Goal: Task Accomplishment & Management: Manage account settings

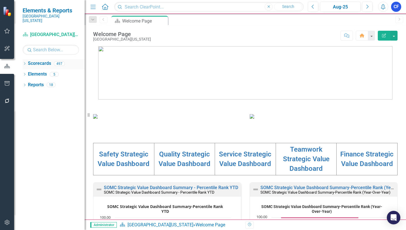
click at [26, 63] on icon "Dropdown" at bounding box center [25, 64] width 4 height 3
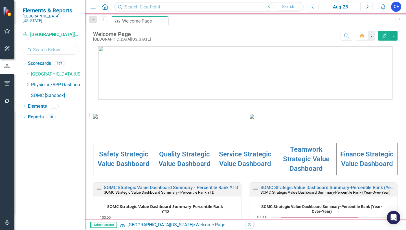
click at [51, 47] on input "text" at bounding box center [51, 50] width 56 height 10
type input "social"
click at [60, 103] on link "Social Services & Patient Relations" at bounding box center [63, 106] width 42 height 6
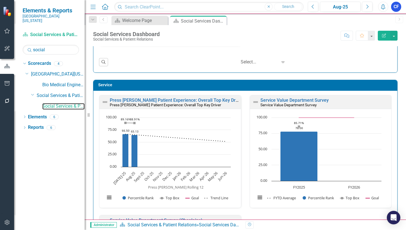
scroll to position [537, 0]
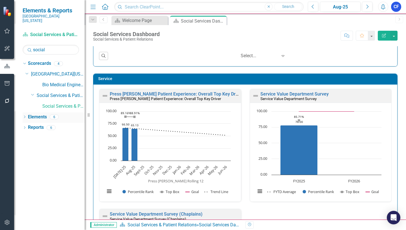
click at [39, 114] on link "Elements" at bounding box center [37, 117] width 19 height 6
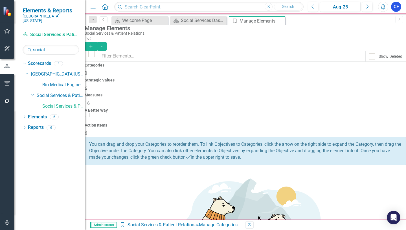
click at [369, 123] on h4 "Action Items" at bounding box center [245, 125] width 321 height 4
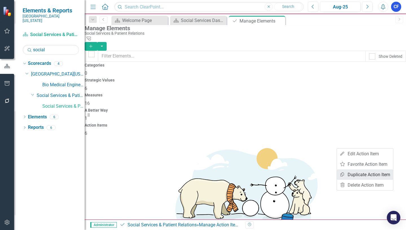
click at [384, 175] on link "Copy Duplicate Action Item" at bounding box center [365, 174] width 56 height 10
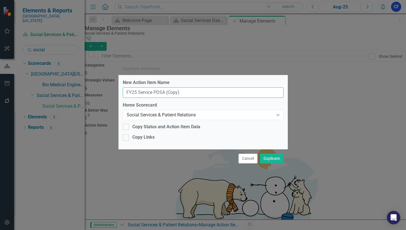
drag, startPoint x: 181, startPoint y: 93, endPoint x: 164, endPoint y: 94, distance: 16.9
click at [164, 94] on input "FY25 Service PDSA (Copy)" at bounding box center [203, 92] width 161 height 10
drag, startPoint x: 136, startPoint y: 93, endPoint x: 131, endPoint y: 94, distance: 5.0
click at [133, 93] on input "FY25 Service PDSA" at bounding box center [203, 92] width 161 height 10
type input "FY26 Patient Relations Service PDSA"
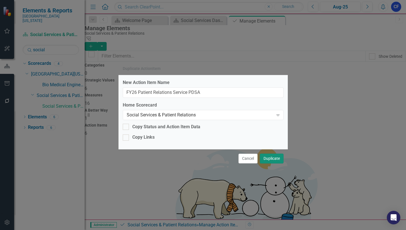
click at [274, 158] on button "Duplicate" at bounding box center [272, 159] width 24 height 10
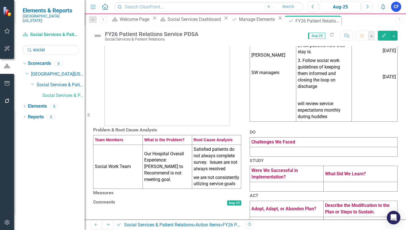
scroll to position [56, 0]
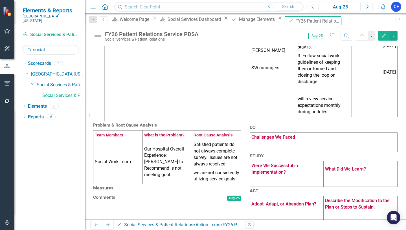
click at [127, 171] on td "Social Work Team" at bounding box center [117, 162] width 49 height 44
click at [131, 173] on td "Social Work Team" at bounding box center [117, 162] width 49 height 44
click at [131, 172] on td "Social Work Team" at bounding box center [117, 162] width 49 height 44
click at [136, 182] on td "Social Work Team" at bounding box center [117, 162] width 49 height 44
click at [135, 180] on td "Social Work Team" at bounding box center [117, 162] width 49 height 44
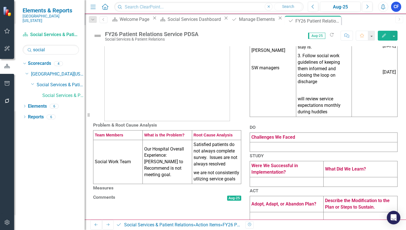
click at [151, 175] on td "Our Hospital Overall Experience: [PERSON_NAME] to Recommend is not meeting goal." at bounding box center [166, 162] width 49 height 44
click at [117, 170] on td "Social Work Team" at bounding box center [117, 162] width 49 height 44
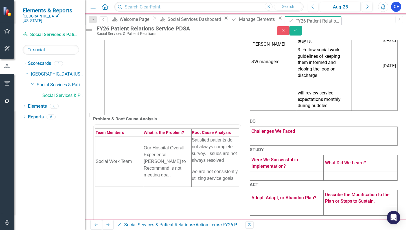
scroll to position [0, 0]
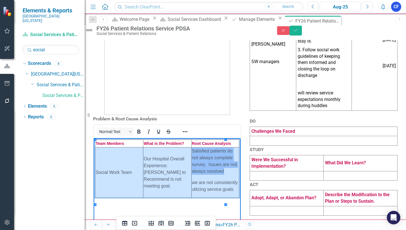
drag, startPoint x: 132, startPoint y: 162, endPoint x: 210, endPoint y: 165, distance: 78.5
click at [210, 165] on tr "Social Work Team Our Hospital Overall Experience: Likihood to Recommend is not …" at bounding box center [167, 172] width 144 height 50
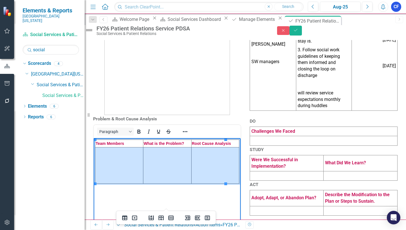
drag, startPoint x: 122, startPoint y: 161, endPoint x: 203, endPoint y: 161, distance: 81.2
click at [203, 161] on tr "Rich Text Area. Press ALT-0 for help." at bounding box center [167, 165] width 144 height 36
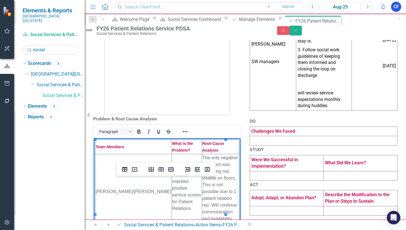
scroll to position [85, 0]
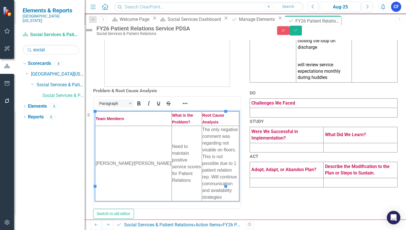
click at [235, 73] on p at bounding box center [167, 20] width 148 height 131
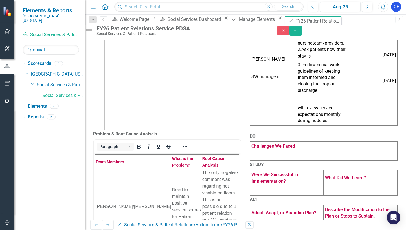
scroll to position [28, 0]
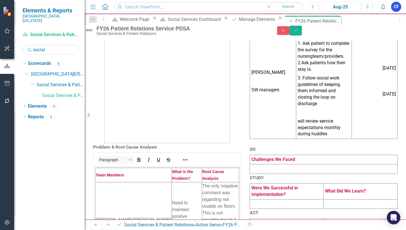
click at [281, 119] on td "[PERSON_NAME] SW managers" at bounding box center [273, 81] width 47 height 115
click at [280, 120] on td "[PERSON_NAME] SW managers" at bounding box center [273, 81] width 47 height 115
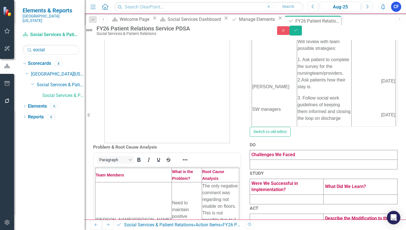
scroll to position [0, 0]
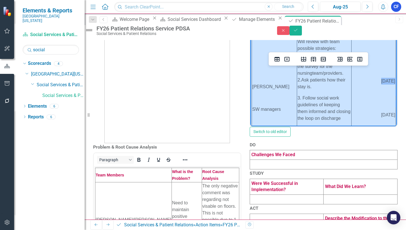
drag, startPoint x: 281, startPoint y: 99, endPoint x: 350, endPoint y: 96, distance: 68.6
click at [350, 96] on tr "[PERSON_NAME] SW managers Will review with team possible strategies: 1. Ask pat…" at bounding box center [324, 100] width 144 height 125
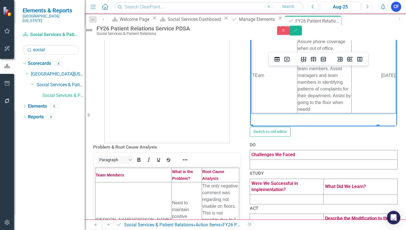
click at [258, 84] on td "TEam" at bounding box center [274, 75] width 45 height 75
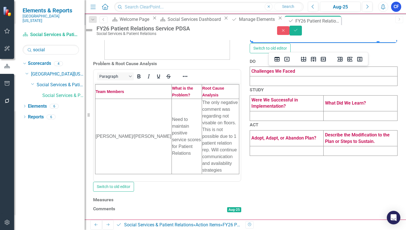
scroll to position [196, 0]
click at [208, 197] on h3 "Measures" at bounding box center [167, 199] width 148 height 5
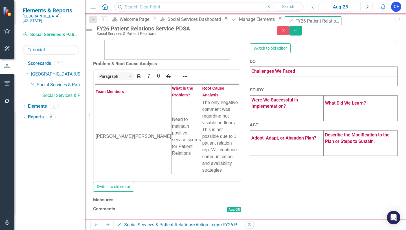
click at [208, 197] on h3 "Measures" at bounding box center [167, 199] width 148 height 5
click at [222, 197] on button "Link Tag Link Measure" at bounding box center [226, 200] width 27 height 6
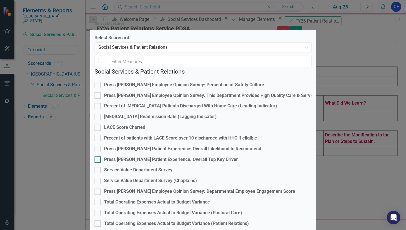
checkbox input "false"
click at [98, 171] on input "Service Value Department Survey" at bounding box center [96, 169] width 4 height 4
checkbox input "true"
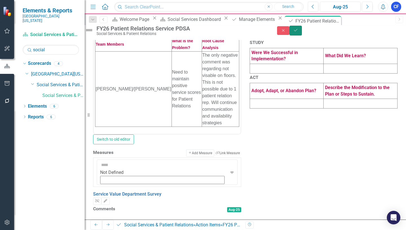
click at [298, 32] on icon "Save" at bounding box center [295, 30] width 5 height 4
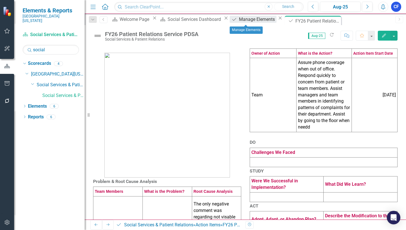
click at [255, 20] on div "Manage Elements" at bounding box center [258, 19] width 38 height 7
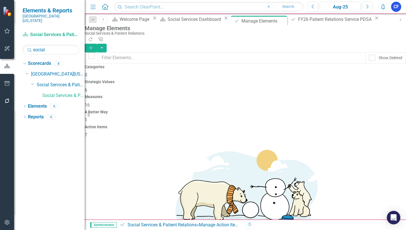
scroll to position [6, 0]
drag, startPoint x: 98, startPoint y: 156, endPoint x: 97, endPoint y: 212, distance: 55.3
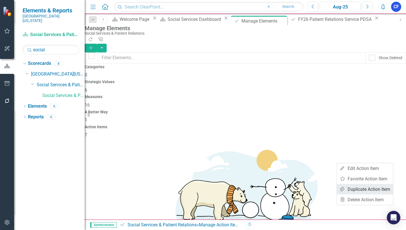
click at [383, 190] on link "Copy Duplicate Action Item" at bounding box center [365, 189] width 56 height 10
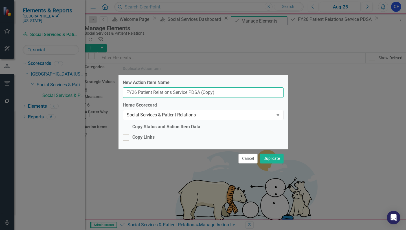
drag, startPoint x: 219, startPoint y: 92, endPoint x: 199, endPoint y: 94, distance: 20.1
click at [199, 94] on input "FY26 Patient Relations Service PDSA (Copy)" at bounding box center [203, 92] width 161 height 10
drag, startPoint x: 171, startPoint y: 93, endPoint x: 139, endPoint y: 93, distance: 31.9
click at [139, 92] on input "FY26 Patient Relations Service PDSA" at bounding box center [203, 92] width 161 height 10
type input "FY26 [DEMOGRAPHIC_DATA] Service PDSA"
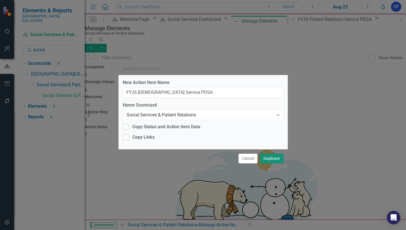
click at [265, 160] on button "Duplicate" at bounding box center [272, 159] width 24 height 10
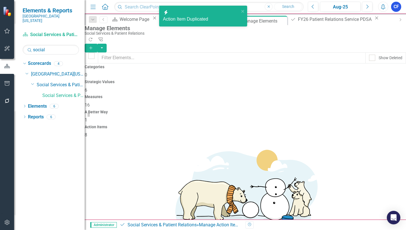
scroll to position [24, 0]
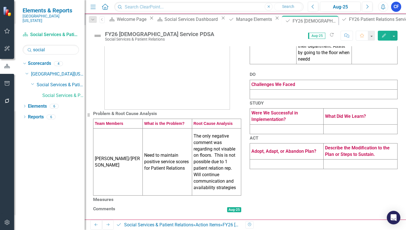
scroll to position [85, 0]
click at [127, 169] on td "[PERSON_NAME]/[PERSON_NAME]" at bounding box center [117, 162] width 49 height 67
click at [126, 149] on td "[PERSON_NAME]/[PERSON_NAME]" at bounding box center [117, 162] width 49 height 67
click at [125, 149] on td "[PERSON_NAME]/[PERSON_NAME]" at bounding box center [117, 162] width 49 height 67
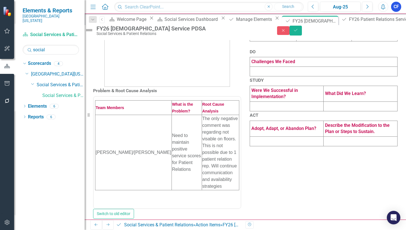
scroll to position [0, 0]
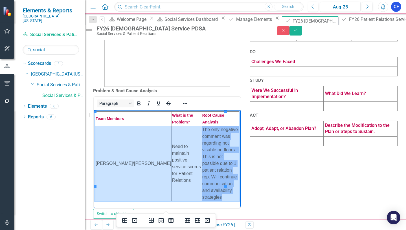
drag, startPoint x: 107, startPoint y: 154, endPoint x: 202, endPoint y: 153, distance: 95.9
click at [202, 153] on tr "[PERSON_NAME]/[PERSON_NAME] Need to maintain positive service scores for Patien…" at bounding box center [167, 163] width 144 height 75
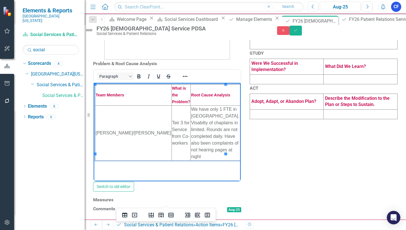
scroll to position [196, 0]
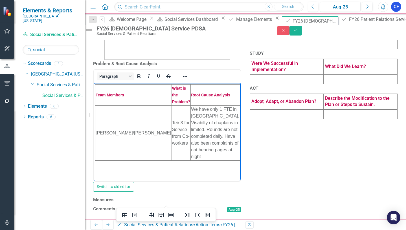
click at [231, 197] on h3 "Measures" at bounding box center [167, 199] width 148 height 5
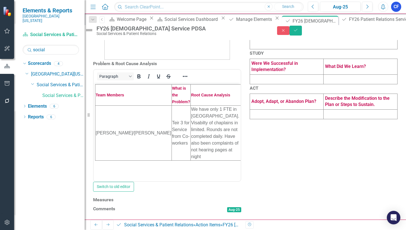
click at [231, 197] on h3 "Measures" at bounding box center [167, 199] width 148 height 5
click at [228, 197] on button "Link Tag Link Measure" at bounding box center [226, 200] width 27 height 6
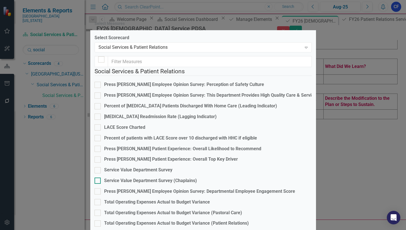
click at [101, 182] on div at bounding box center [97, 181] width 6 height 6
click at [98, 181] on input "Service Value Department Survey (Chaplains)" at bounding box center [96, 180] width 4 height 4
checkbox input "true"
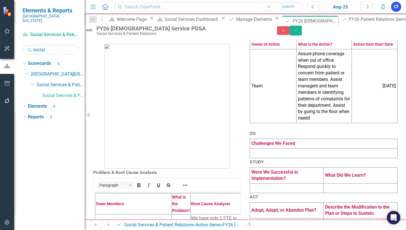
scroll to position [0, 0]
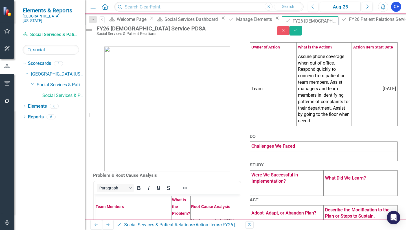
click at [273, 106] on td "Team" at bounding box center [273, 89] width 47 height 74
click at [274, 106] on td "Team" at bounding box center [273, 89] width 47 height 74
click at [278, 115] on td "Team" at bounding box center [273, 89] width 47 height 74
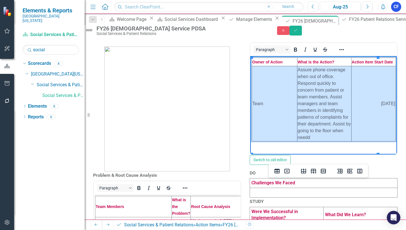
drag, startPoint x: 278, startPoint y: 103, endPoint x: 350, endPoint y: 100, distance: 72.0
click at [350, 100] on tr "Team Assure phone coverage when out of office. Respond quickly to concern from …" at bounding box center [324, 103] width 144 height 75
paste body "Rich Text Area. Press ALT-0 for help."
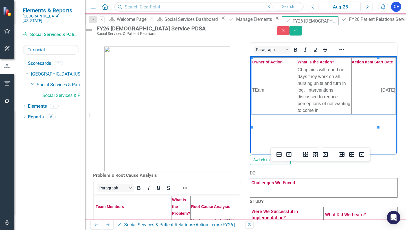
click at [256, 96] on td "TEam" at bounding box center [274, 90] width 45 height 48
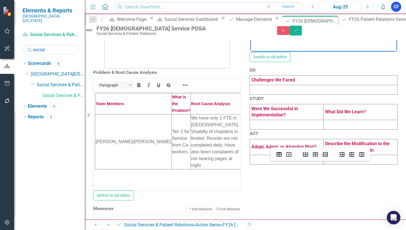
scroll to position [141, 0]
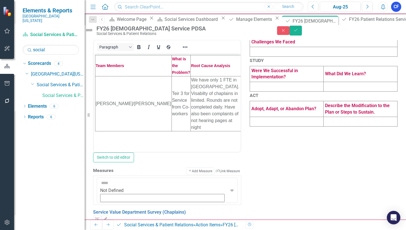
drag, startPoint x: 276, startPoint y: 97, endPoint x: 270, endPoint y: 96, distance: 5.6
click at [270, 57] on td at bounding box center [324, 52] width 148 height 10
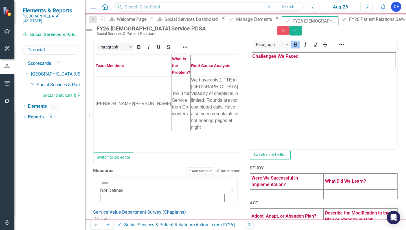
scroll to position [0, 0]
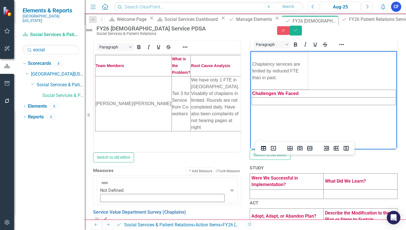
click at [323, 136] on html "Chaplaincy services are limited by reduced FTE than in past. Challenges We Faced" at bounding box center [323, 93] width 147 height 85
click at [306, 64] on td "Chaplaincy services are limited by reduced FTE than in past." at bounding box center [280, 71] width 56 height 37
drag, startPoint x: 292, startPoint y: 78, endPoint x: 252, endPoint y: 66, distance: 41.7
click at [253, 66] on td "Chaplaincy services arelimited by reduced FTE than in past." at bounding box center [280, 71] width 56 height 37
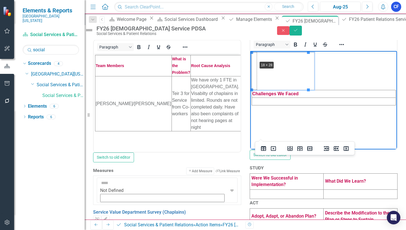
drag, startPoint x: 307, startPoint y: 89, endPoint x: 256, endPoint y: 60, distance: 59.5
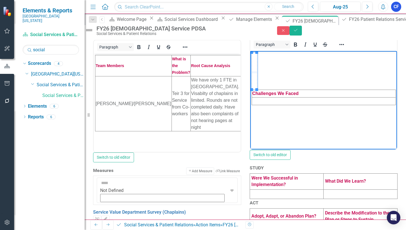
drag, startPoint x: 253, startPoint y: 90, endPoint x: 255, endPoint y: 61, distance: 28.6
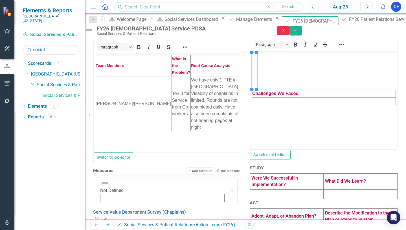
click at [286, 32] on icon "Close" at bounding box center [283, 30] width 5 height 4
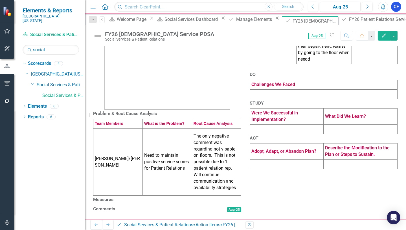
click at [117, 129] on td "[PERSON_NAME]/[PERSON_NAME]" at bounding box center [117, 162] width 49 height 67
click at [116, 129] on td "[PERSON_NAME]/[PERSON_NAME]" at bounding box center [117, 162] width 49 height 67
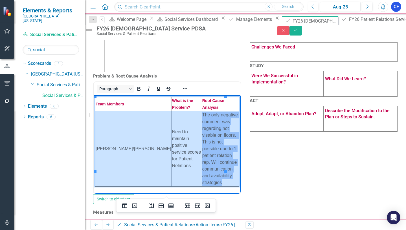
drag, startPoint x: 112, startPoint y: 140, endPoint x: 197, endPoint y: 134, distance: 85.3
click at [197, 134] on tr "[PERSON_NAME]/[PERSON_NAME] Need to maintain positive service scores for Patien…" at bounding box center [167, 148] width 144 height 75
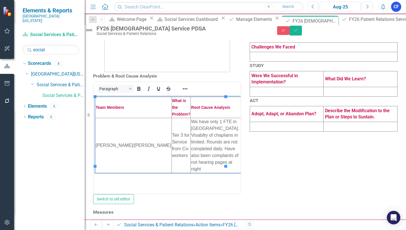
click at [95, 181] on div "Paragraph Switch to old editor" at bounding box center [167, 142] width 148 height 123
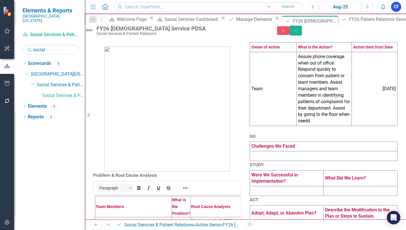
click at [276, 117] on td "Team" at bounding box center [273, 89] width 47 height 74
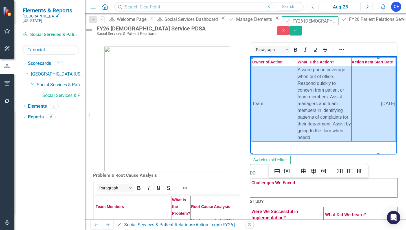
drag, startPoint x: 273, startPoint y: 110, endPoint x: 358, endPoint y: 108, distance: 85.2
click at [358, 108] on tr "Team Assure phone coverage when out of office. Respond quickly to concern from …" at bounding box center [324, 103] width 144 height 75
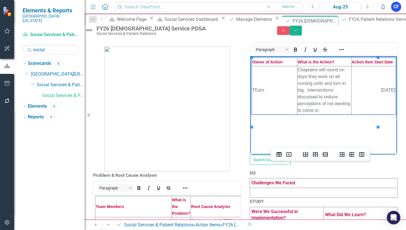
click at [258, 95] on td "TEam" at bounding box center [274, 90] width 45 height 48
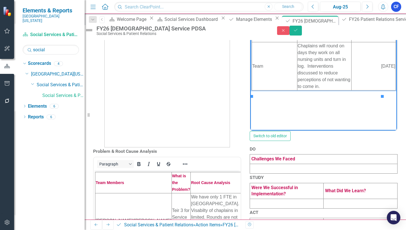
scroll to position [56, 0]
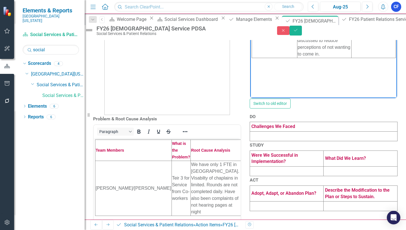
click at [269, 141] on td at bounding box center [324, 137] width 148 height 10
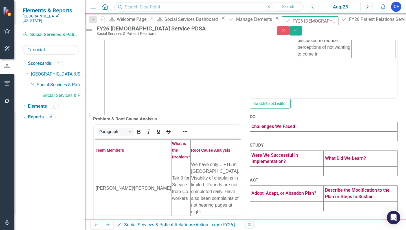
click at [269, 141] on td at bounding box center [324, 137] width 148 height 10
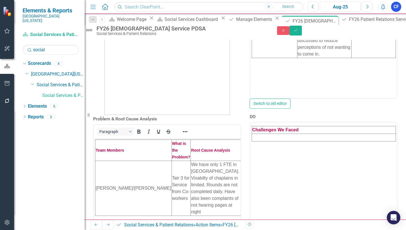
scroll to position [0, 0]
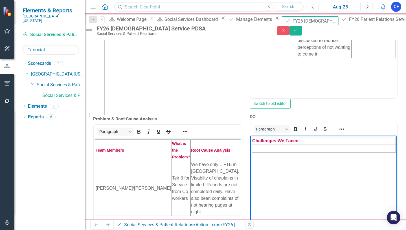
click at [284, 151] on td "Rich Text Area. Press ALT-0 for help." at bounding box center [324, 149] width 144 height 8
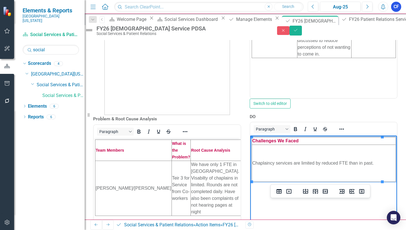
click at [401, 147] on div "Problem & Root Cause Analysis Paragraph Switch to old editor Measures Comments …" at bounding box center [245, 151] width 321 height 348
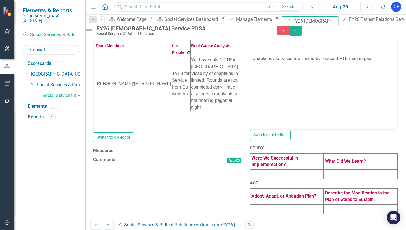
scroll to position [226, 0]
click at [230, 148] on h3 "Measures" at bounding box center [167, 150] width 148 height 5
click at [230, 148] on button "Link Tag Link Measure" at bounding box center [226, 151] width 27 height 6
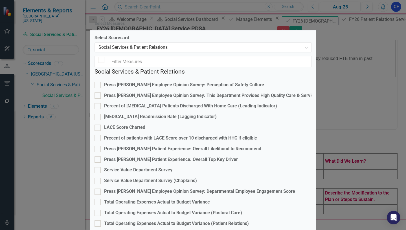
checkbox input "false"
click at [100, 183] on div at bounding box center [97, 181] width 6 height 6
click at [98, 181] on input "Service Value Department Survey (Chaplains)" at bounding box center [96, 180] width 4 height 4
checkbox input "true"
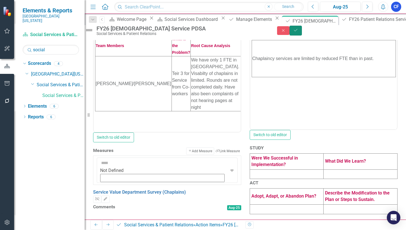
click at [298, 32] on icon "Save" at bounding box center [295, 30] width 5 height 4
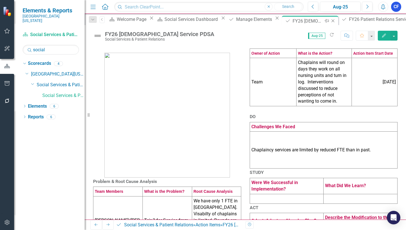
click at [330, 22] on icon "Close" at bounding box center [333, 21] width 6 height 5
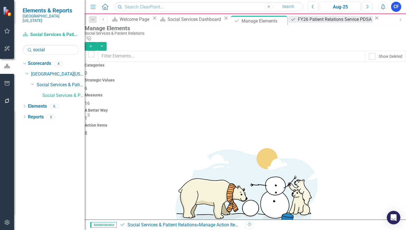
checkbox input "false"
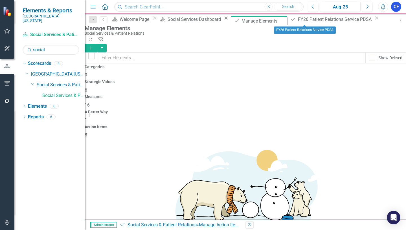
click at [374, 20] on icon "Close" at bounding box center [377, 18] width 6 height 5
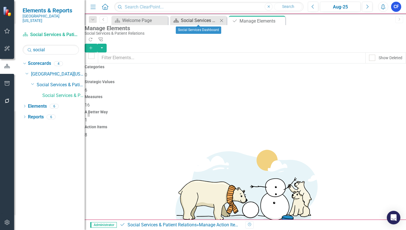
click at [210, 22] on div "Social Services Dashboard" at bounding box center [199, 20] width 37 height 7
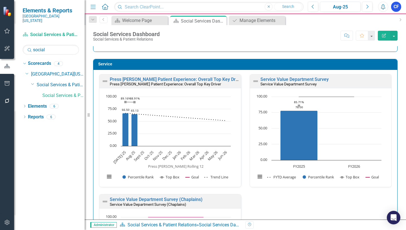
scroll to position [552, 0]
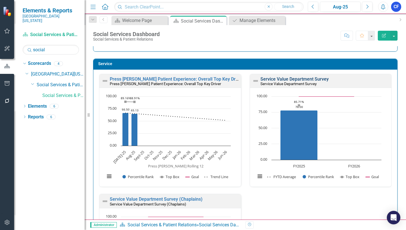
click at [279, 81] on link "Service Value Department Survey" at bounding box center [294, 78] width 68 height 5
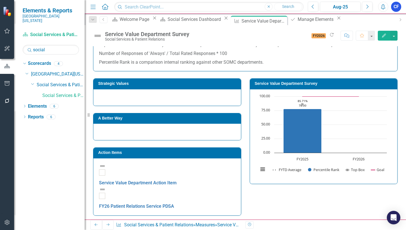
scroll to position [113, 0]
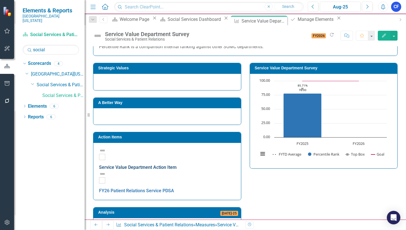
click at [160, 165] on link "Service Value Department Action Item" at bounding box center [138, 167] width 78 height 5
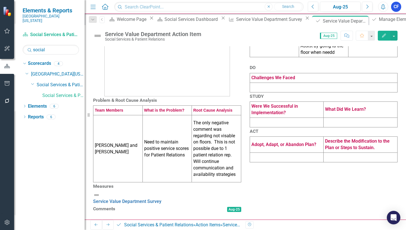
scroll to position [151, 0]
click at [229, 184] on h3 "Measures" at bounding box center [167, 186] width 148 height 5
click at [228, 184] on h3 "Measures" at bounding box center [167, 186] width 148 height 5
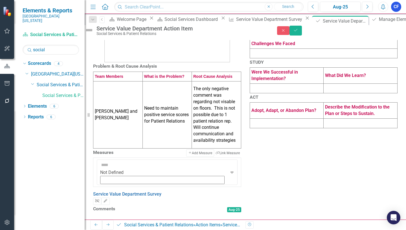
click at [99, 199] on icon "Unlink" at bounding box center [97, 200] width 4 height 3
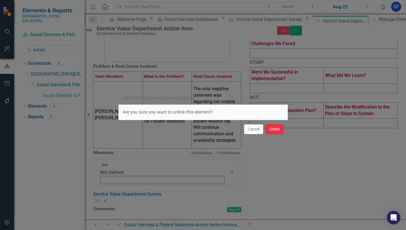
click at [274, 130] on button "Unlink" at bounding box center [274, 129] width 18 height 10
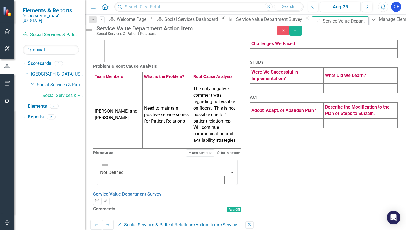
scroll to position [143, 0]
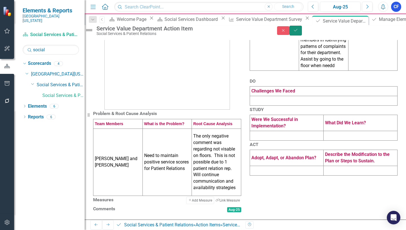
click at [302, 35] on button "Save" at bounding box center [295, 31] width 12 height 10
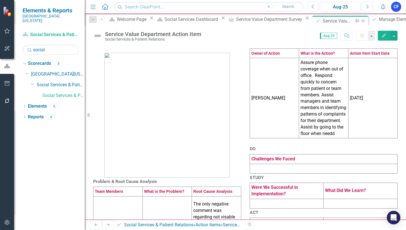
click at [360, 20] on icon "Close" at bounding box center [363, 21] width 6 height 5
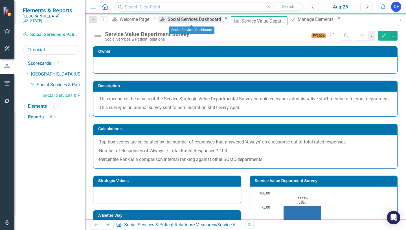
click at [204, 23] on div "Social Services Dashboard" at bounding box center [195, 19] width 55 height 7
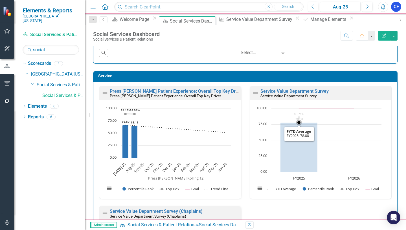
scroll to position [536, 0]
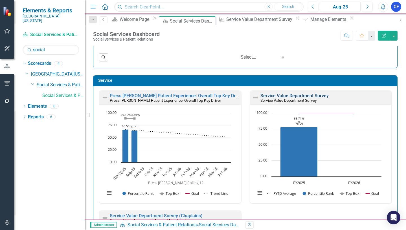
click at [290, 95] on link "Service Value Department Survey" at bounding box center [294, 95] width 68 height 5
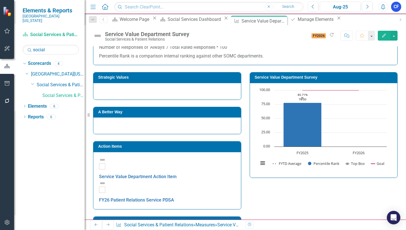
scroll to position [69, 0]
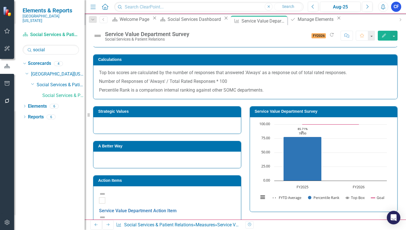
click at [106, 225] on icon "Next" at bounding box center [108, 224] width 5 height 3
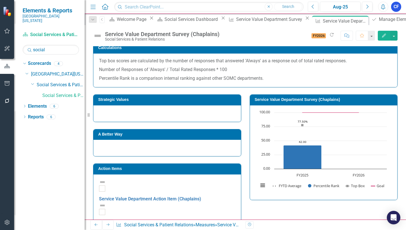
scroll to position [85, 0]
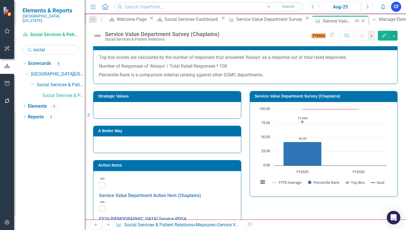
click at [360, 22] on icon "Close" at bounding box center [363, 21] width 6 height 5
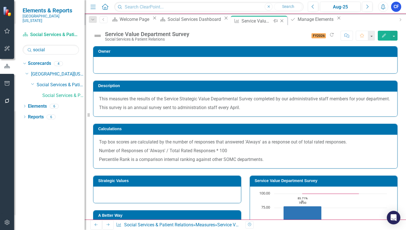
click at [279, 22] on icon "Close" at bounding box center [282, 21] width 6 height 5
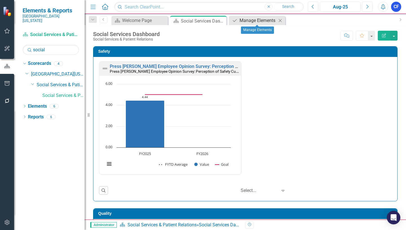
click at [260, 21] on div "Manage Elements" at bounding box center [257, 20] width 37 height 7
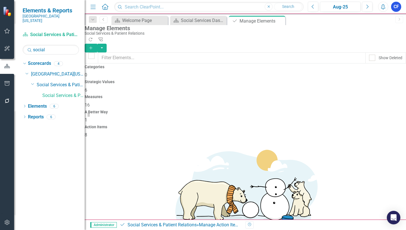
scroll to position [24, 0]
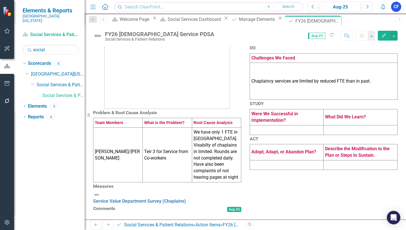
scroll to position [132, 0]
click at [231, 184] on h3 "Measures" at bounding box center [167, 186] width 148 height 5
click at [230, 184] on h3 "Measures" at bounding box center [167, 186] width 148 height 5
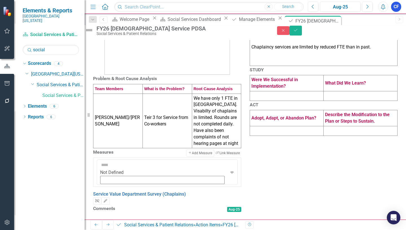
click at [99, 199] on icon "Unlink" at bounding box center [97, 200] width 4 height 3
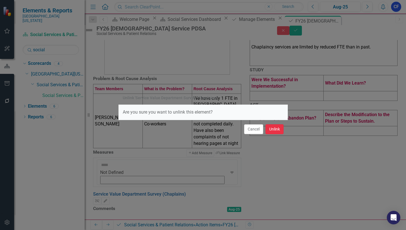
click at [276, 129] on button "Unlink" at bounding box center [274, 129] width 18 height 10
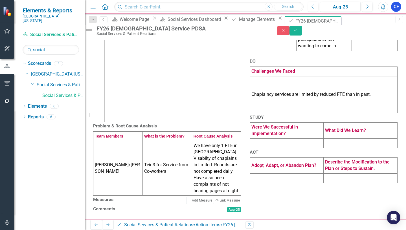
scroll to position [124, 0]
click at [297, 31] on icon "submit" at bounding box center [295, 30] width 3 height 2
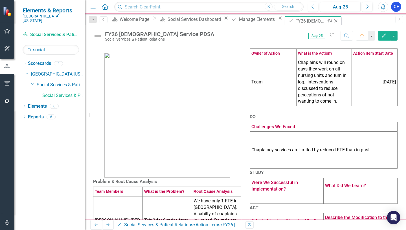
click at [334, 21] on icon at bounding box center [335, 20] width 3 height 3
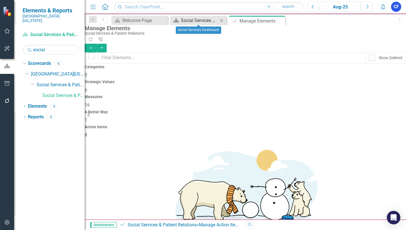
click at [204, 22] on div "Social Services Dashboard" at bounding box center [199, 20] width 37 height 7
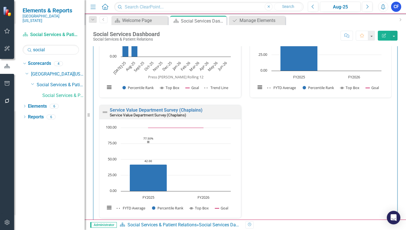
scroll to position [649, 0]
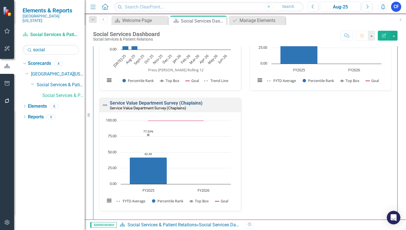
click at [155, 103] on link "Service Value Department Survey (Chaplains)" at bounding box center [156, 102] width 93 height 5
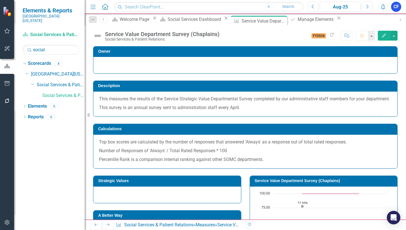
click at [96, 224] on icon "Previous" at bounding box center [96, 224] width 5 height 3
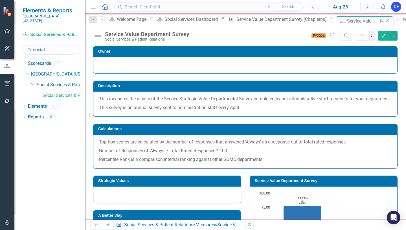
click at [384, 19] on icon "Close" at bounding box center [387, 21] width 6 height 5
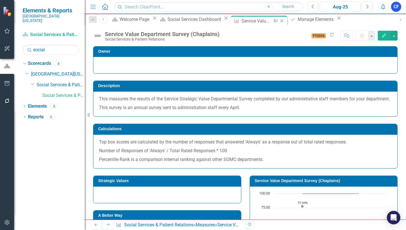
click at [279, 21] on icon "Close" at bounding box center [282, 21] width 6 height 5
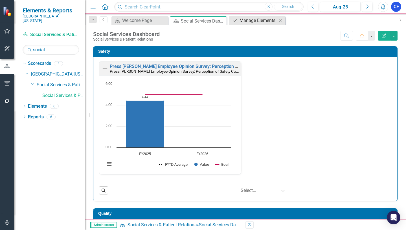
click at [262, 23] on div "Manage Elements" at bounding box center [257, 20] width 37 height 7
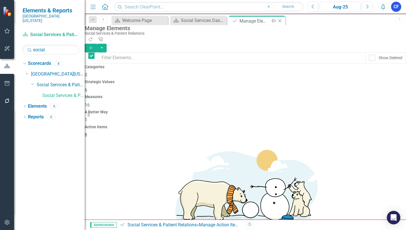
checkbox input "false"
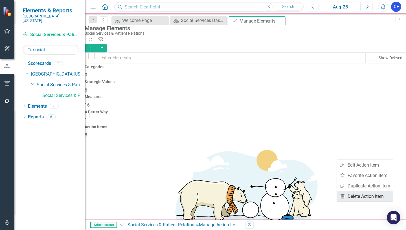
click at [373, 194] on link "Trash Delete Action Item" at bounding box center [365, 196] width 56 height 10
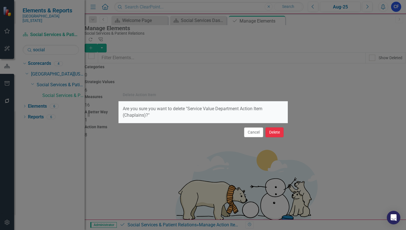
click at [274, 133] on button "Delete" at bounding box center [274, 132] width 18 height 10
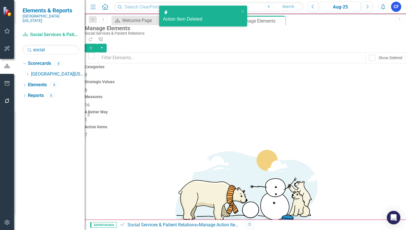
scroll to position [6, 0]
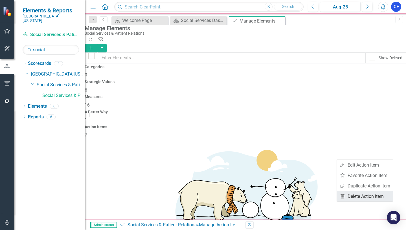
click at [374, 197] on link "Trash Delete Action Item" at bounding box center [365, 196] width 56 height 10
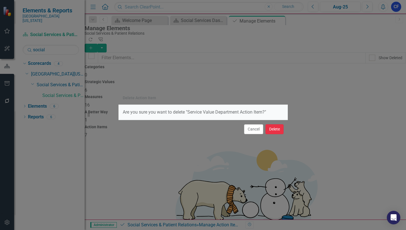
click at [274, 130] on button "Delete" at bounding box center [274, 129] width 18 height 10
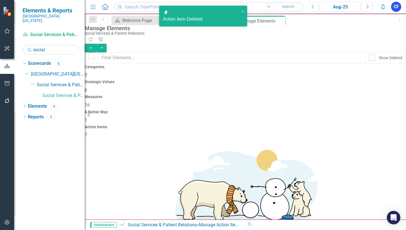
scroll to position [0, 0]
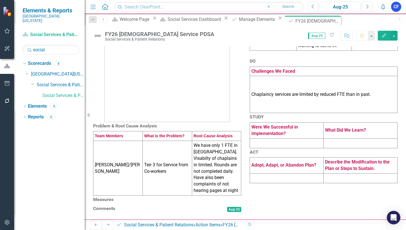
scroll to position [122, 0]
click at [230, 197] on h3 "Measures" at bounding box center [167, 199] width 148 height 5
click at [228, 197] on h3 "Measures" at bounding box center [167, 199] width 148 height 5
click at [219, 197] on h3 "Measures" at bounding box center [167, 199] width 148 height 5
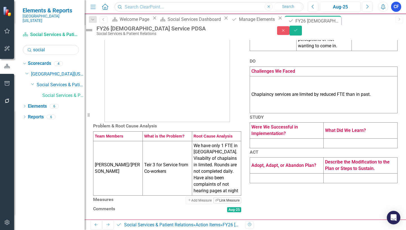
click at [224, 197] on button "Link Tag Link Measure" at bounding box center [226, 200] width 27 height 6
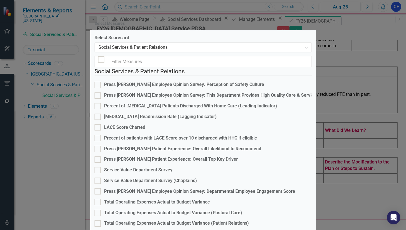
scroll to position [28, 0]
click at [98, 178] on input "Service Value Department Survey (Chaplains)" at bounding box center [96, 180] width 4 height 4
checkbox input "true"
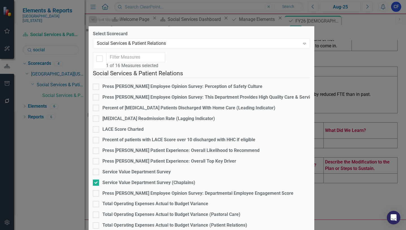
drag, startPoint x: 190, startPoint y: 26, endPoint x: 189, endPoint y: 18, distance: 7.4
click at [189, 18] on div "Select Measures" at bounding box center [202, 19] width 226 height 13
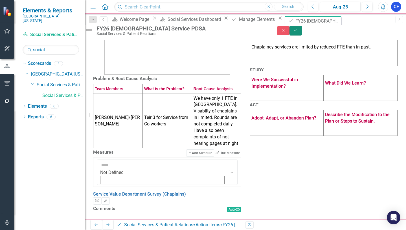
click at [298, 32] on icon "Save" at bounding box center [295, 30] width 5 height 4
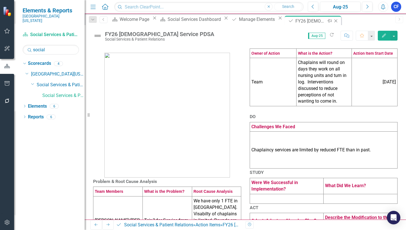
click at [333, 23] on icon "Close" at bounding box center [336, 21] width 6 height 5
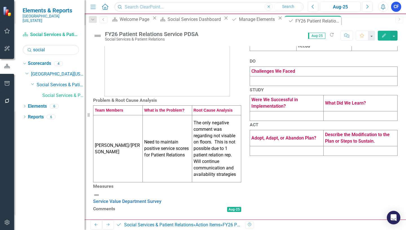
scroll to position [141, 0]
click at [161, 199] on link "Service Value Department Survey" at bounding box center [127, 201] width 68 height 5
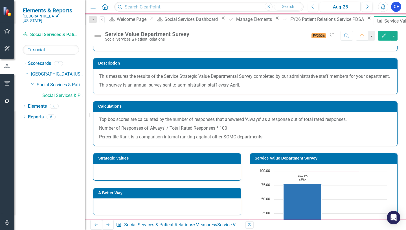
scroll to position [85, 0]
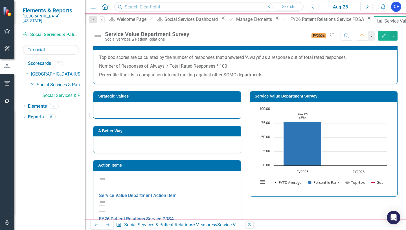
click at [231, 168] on h3 "Action Items" at bounding box center [168, 165] width 140 height 4
click at [229, 168] on h3 "Action Items" at bounding box center [168, 165] width 140 height 4
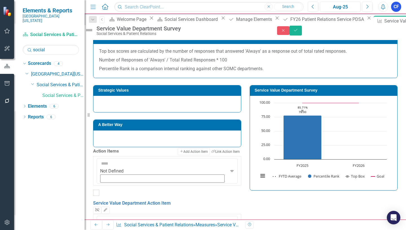
click at [99, 208] on icon "Unlink" at bounding box center [97, 209] width 4 height 3
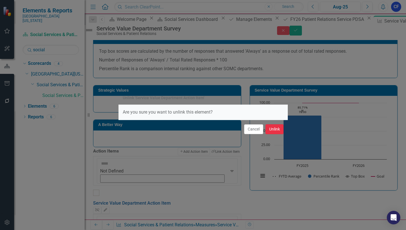
drag, startPoint x: 274, startPoint y: 129, endPoint x: 272, endPoint y: 129, distance: 2.8
click at [274, 129] on button "Unlink" at bounding box center [274, 129] width 18 height 10
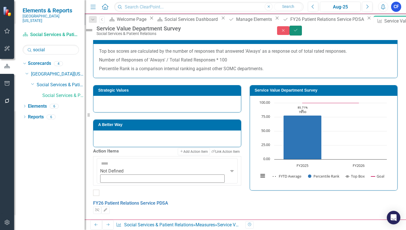
click at [298, 32] on icon "Save" at bounding box center [295, 30] width 5 height 4
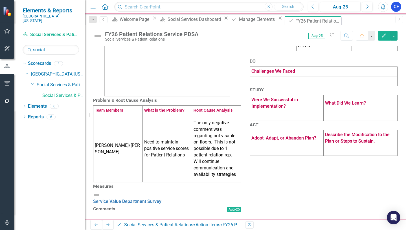
scroll to position [141, 0]
click at [161, 199] on link "Service Value Department Survey" at bounding box center [127, 201] width 68 height 5
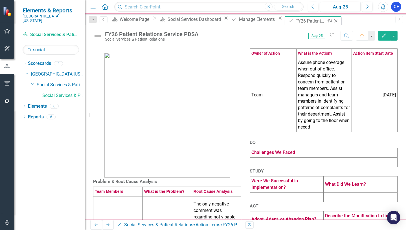
click at [333, 21] on icon "Close" at bounding box center [336, 21] width 6 height 5
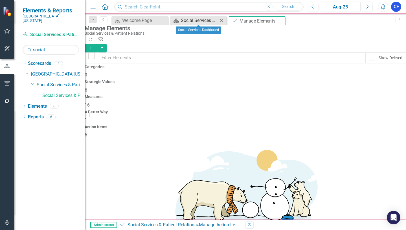
click at [198, 22] on div "Social Services Dashboard" at bounding box center [199, 20] width 37 height 7
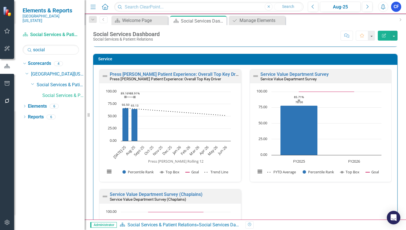
scroll to position [564, 0]
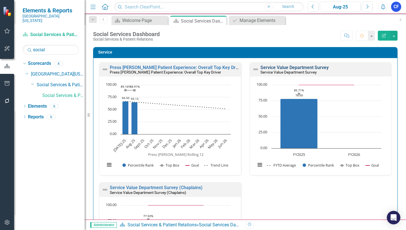
click at [301, 67] on link "Service Value Department Survey" at bounding box center [294, 67] width 68 height 5
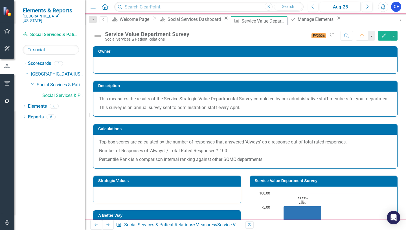
click at [106, 226] on icon "Next" at bounding box center [108, 224] width 5 height 3
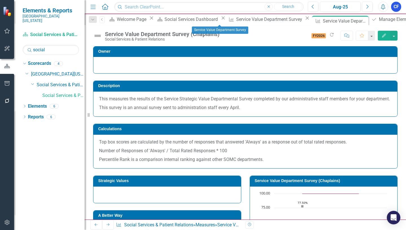
click at [304, 20] on icon "Close" at bounding box center [307, 18] width 6 height 5
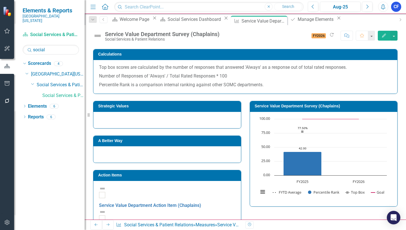
scroll to position [85, 0]
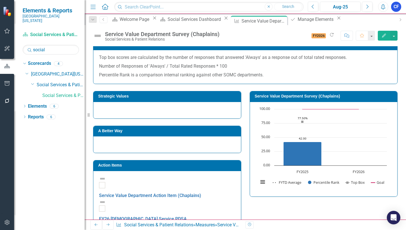
click at [222, 168] on h3 "Action Items" at bounding box center [168, 165] width 140 height 4
click at [221, 168] on h3 "Action Items" at bounding box center [168, 165] width 140 height 4
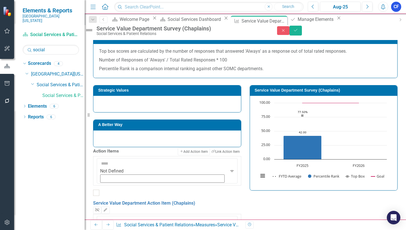
click at [99, 208] on icon "button" at bounding box center [97, 209] width 4 height 3
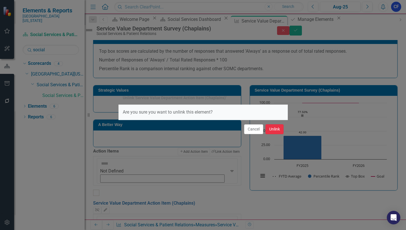
click at [275, 129] on button "Unlink" at bounding box center [274, 129] width 18 height 10
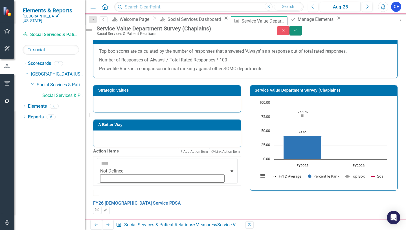
click at [302, 34] on button "Save" at bounding box center [295, 31] width 12 height 10
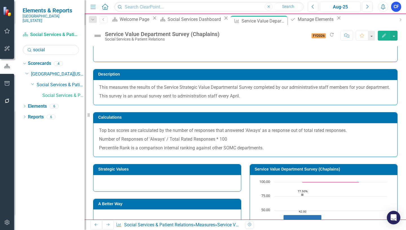
scroll to position [0, 0]
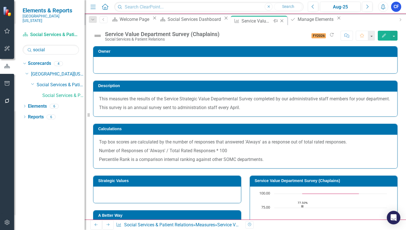
click at [279, 20] on icon "Close" at bounding box center [282, 21] width 6 height 5
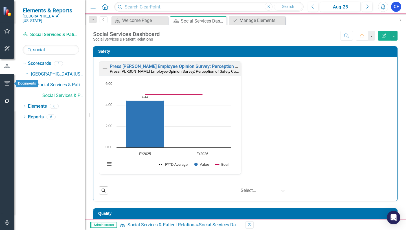
click at [6, 83] on icon "button" at bounding box center [7, 83] width 6 height 5
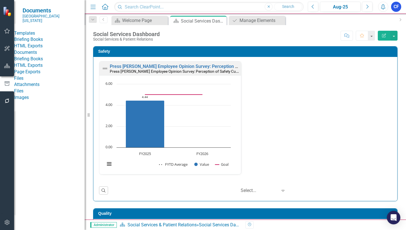
click at [43, 49] on link "HTML Exports" at bounding box center [49, 46] width 71 height 6
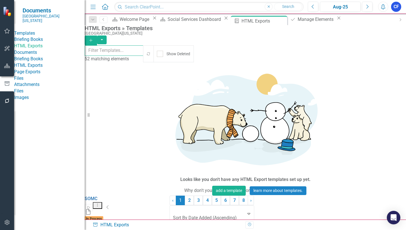
click at [127, 53] on input "text" at bounding box center [114, 50] width 59 height 10
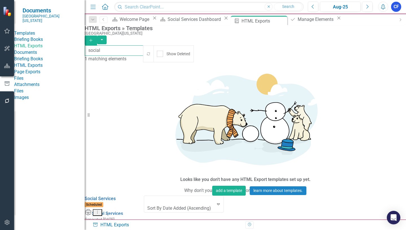
type input "social"
click at [100, 210] on icon "Dropdown Menu" at bounding box center [97, 212] width 5 height 4
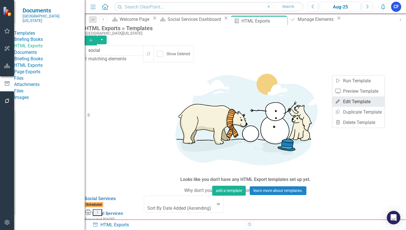
click at [365, 103] on link "Edit Edit Template" at bounding box center [358, 101] width 52 height 10
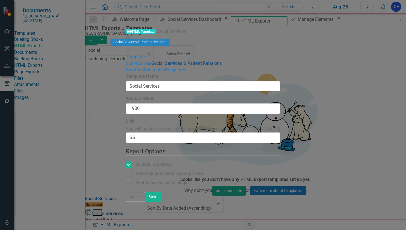
click at [149, 61] on link "» Social Services & Patient Relations" at bounding box center [185, 63] width 73 height 5
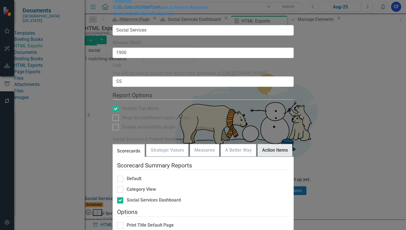
click at [277, 144] on link "Action Items" at bounding box center [275, 150] width 34 height 12
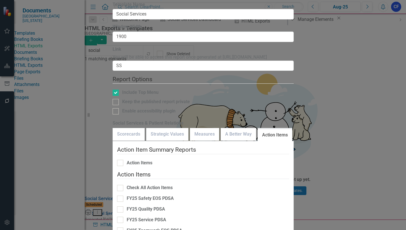
checkbox input "true"
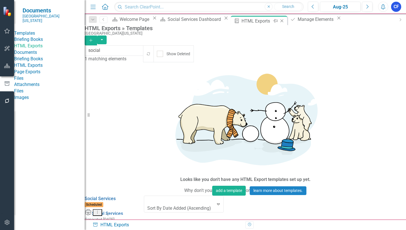
click at [279, 21] on icon "Close" at bounding box center [282, 21] width 6 height 5
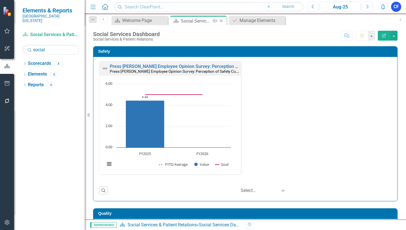
click at [221, 21] on icon "Close" at bounding box center [221, 21] width 6 height 5
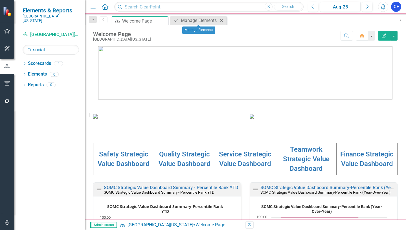
click at [223, 20] on icon "Close" at bounding box center [222, 20] width 6 height 5
drag, startPoint x: 47, startPoint y: 45, endPoint x: 29, endPoint y: 48, distance: 18.3
click at [29, 48] on input "social" at bounding box center [51, 50] width 56 height 10
type input "phar"
click at [24, 63] on icon "Dropdown" at bounding box center [25, 64] width 4 height 3
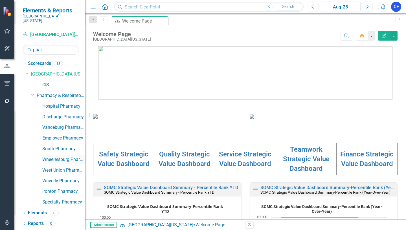
click at [70, 157] on link "Wheelersburg Pharmacy" at bounding box center [63, 160] width 42 height 6
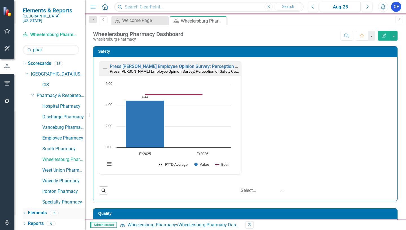
click at [36, 210] on link "Elements" at bounding box center [37, 213] width 19 height 6
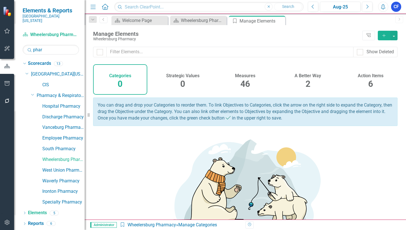
click at [371, 77] on h4 "Action Items" at bounding box center [371, 75] width 26 height 5
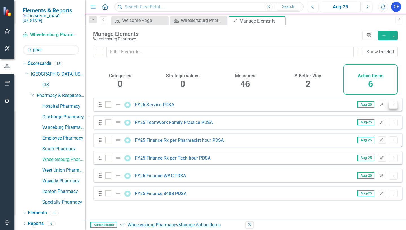
click at [391, 106] on icon "Dropdown Menu" at bounding box center [393, 105] width 5 height 4
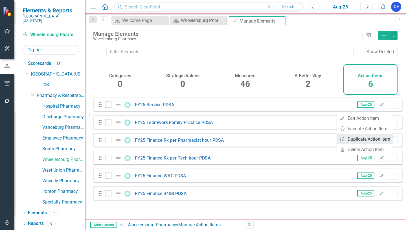
click at [385, 139] on link "Copy Duplicate Action Item" at bounding box center [365, 139] width 56 height 10
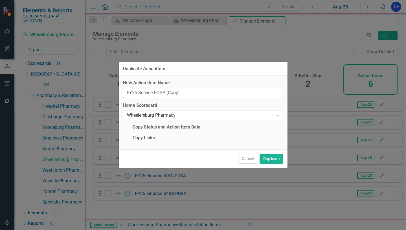
drag, startPoint x: 181, startPoint y: 92, endPoint x: 164, endPoint y: 93, distance: 16.9
click at [164, 92] on input "FY25 Service PDSA (Copy)" at bounding box center [203, 93] width 160 height 10
click at [136, 93] on input "FY25 Service PDSA" at bounding box center [203, 93] width 160 height 10
type input "FY26 Service PDSA"
click at [271, 160] on button "Duplicate" at bounding box center [271, 159] width 24 height 10
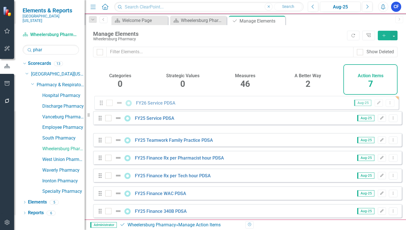
drag, startPoint x: 101, startPoint y: 129, endPoint x: 102, endPoint y: 105, distance: 23.7
click at [102, 105] on div "Drag FY25 Service PDSA Aug-25 Edit Dropdown Menu Drag FY26 Service PDSA Aug-25 …" at bounding box center [247, 158] width 309 height 120
click at [150, 107] on link "FY26 Service PDSA" at bounding box center [154, 104] width 39 height 5
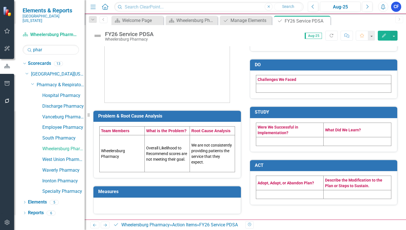
scroll to position [85, 0]
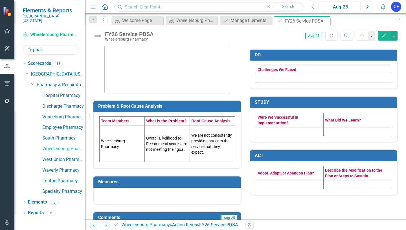
click at [122, 145] on td "Wheelersburg Pharmacy" at bounding box center [122, 143] width 45 height 37
click at [122, 146] on td "Wheelersburg Pharmacy" at bounding box center [122, 143] width 45 height 37
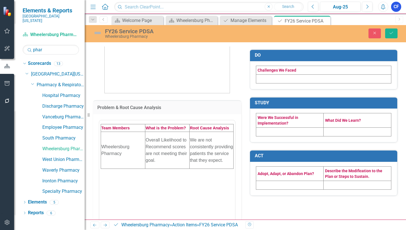
scroll to position [0, 0]
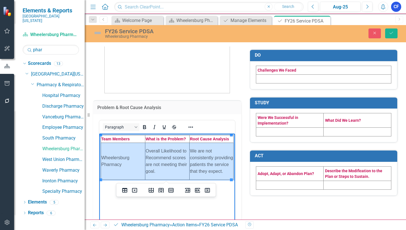
drag, startPoint x: 120, startPoint y: 161, endPoint x: 205, endPoint y: 159, distance: 85.2
click at [205, 159] on tr "Wheelersburg Pharmacy Overall Likelihood to Recommend scores are not meeting th…" at bounding box center [167, 161] width 133 height 37
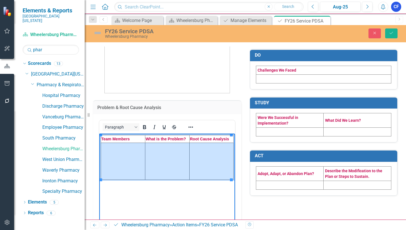
click at [131, 158] on td "Rich Text Area. Press ALT-0 for help." at bounding box center [123, 161] width 44 height 37
drag, startPoint x: 131, startPoint y: 158, endPoint x: 196, endPoint y: 158, distance: 64.6
click at [196, 158] on tr "Rich Text Area. Press ALT-0 for help." at bounding box center [167, 161] width 133 height 37
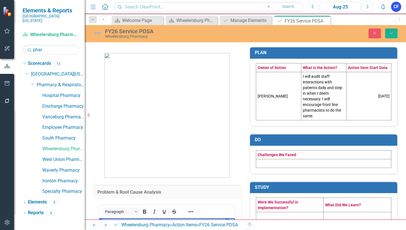
click at [287, 101] on td "Jessica Dixon" at bounding box center [278, 96] width 45 height 48
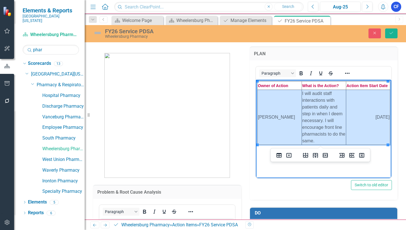
drag, startPoint x: 288, startPoint y: 108, endPoint x: 363, endPoint y: 111, distance: 75.1
click at [363, 111] on tr "Jessica Dixon I will audit staff interactions with patients daily and step in w…" at bounding box center [323, 117] width 133 height 55
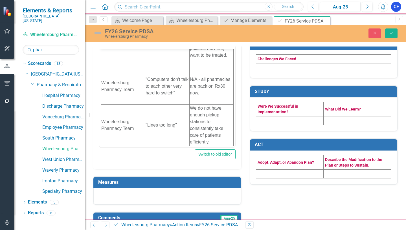
scroll to position [196, 0]
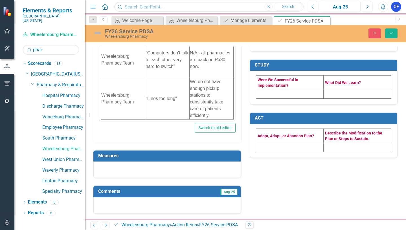
click at [210, 157] on h3 "Measures" at bounding box center [168, 155] width 140 height 5
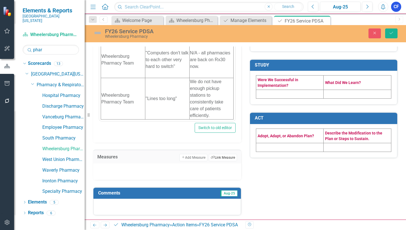
click at [221, 158] on button "Link Tag Link Measure" at bounding box center [223, 157] width 28 height 7
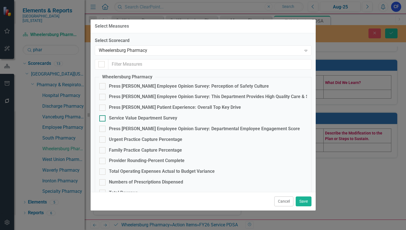
click at [103, 118] on input "Service Value Department Survey" at bounding box center [101, 117] width 4 height 4
checkbox input "true"
click at [303, 202] on button "Save" at bounding box center [304, 202] width 16 height 10
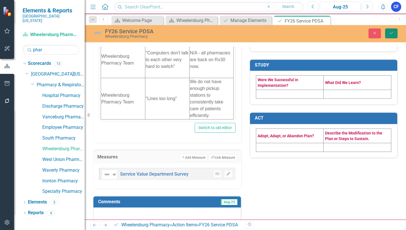
click at [391, 35] on button "Save" at bounding box center [391, 33] width 12 height 10
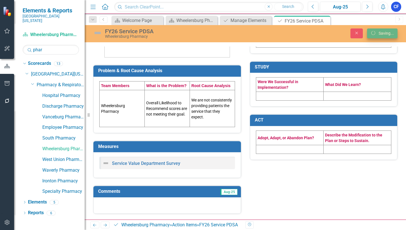
scroll to position [121, 0]
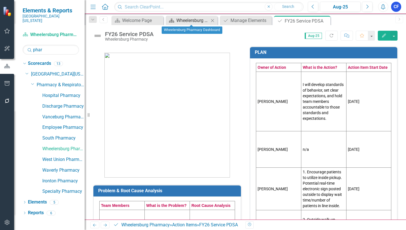
click at [200, 21] on div "Wheelersburg Pharmacy Dashboard" at bounding box center [192, 20] width 33 height 7
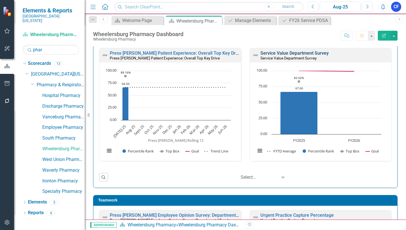
scroll to position [319, 0]
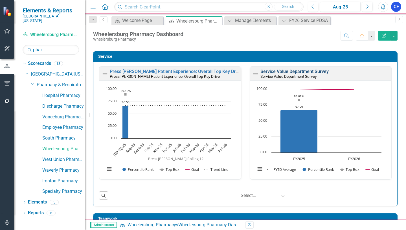
click at [286, 72] on link "Service Value Department Survey" at bounding box center [294, 71] width 68 height 5
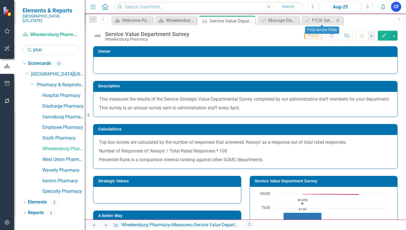
click at [337, 19] on icon "Close" at bounding box center [338, 20] width 6 height 5
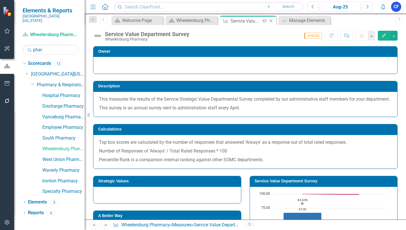
click at [269, 23] on icon "Close" at bounding box center [271, 21] width 6 height 5
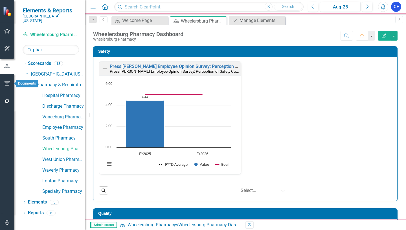
click at [8, 84] on icon "button" at bounding box center [7, 83] width 6 height 5
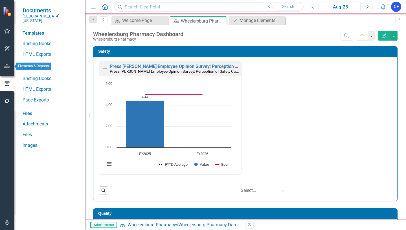
click at [6, 65] on icon "button" at bounding box center [7, 66] width 6 height 5
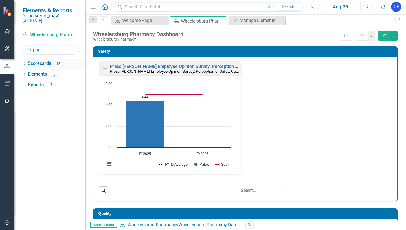
click at [24, 63] on icon "Dropdown" at bounding box center [25, 64] width 4 height 3
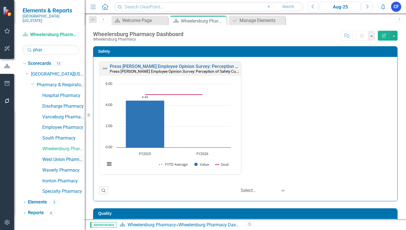
click at [69, 157] on link "West Union Pharmacy" at bounding box center [63, 160] width 42 height 6
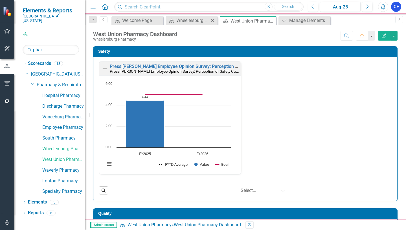
click at [213, 21] on icon "Close" at bounding box center [213, 20] width 6 height 5
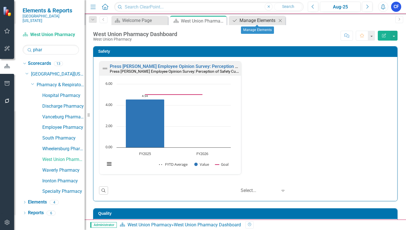
click at [269, 23] on div "Manage Elements" at bounding box center [257, 20] width 37 height 7
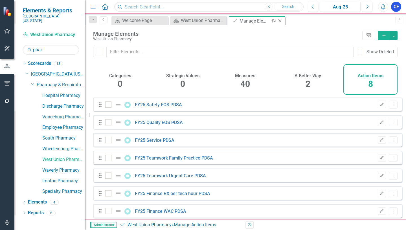
checkbox input "false"
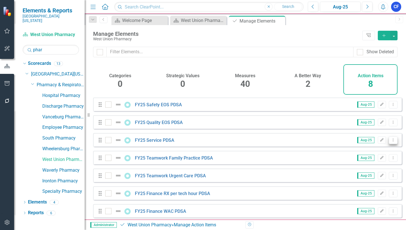
click at [391, 142] on icon "Dropdown Menu" at bounding box center [393, 140] width 5 height 4
click at [376, 176] on link "Copy Duplicate Action Item" at bounding box center [365, 174] width 56 height 10
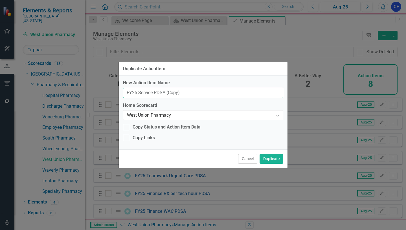
drag, startPoint x: 183, startPoint y: 92, endPoint x: 166, endPoint y: 94, distance: 17.8
click at [165, 93] on input "FY25 Service PDSA (Copy)" at bounding box center [203, 93] width 160 height 10
click at [136, 92] on input "FY25 Service PDSA" at bounding box center [203, 93] width 160 height 10
type input "FY26 Service PDSA"
click at [272, 157] on button "Duplicate" at bounding box center [271, 159] width 24 height 10
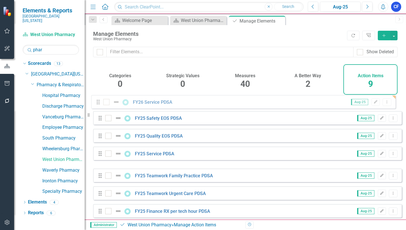
drag, startPoint x: 100, startPoint y: 164, endPoint x: 98, endPoint y: 104, distance: 59.3
click at [98, 104] on div "Drag FY25 Safety EOS PDSA Aug-25 Edit Dropdown Menu Drag FY25 Quality EOS PDSA …" at bounding box center [247, 176] width 309 height 156
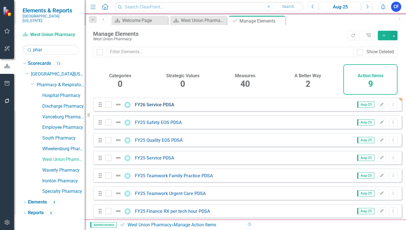
click at [158, 107] on link "FY26 Service PDSA" at bounding box center [154, 104] width 39 height 5
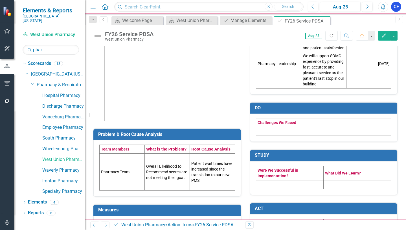
scroll to position [85, 0]
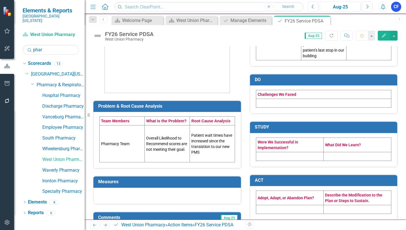
click at [129, 146] on td "Pharmacy Team" at bounding box center [122, 143] width 45 height 37
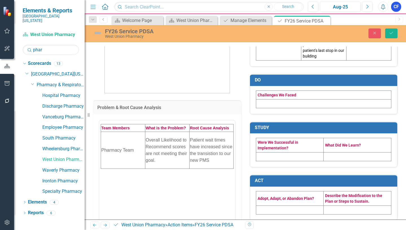
scroll to position [0, 0]
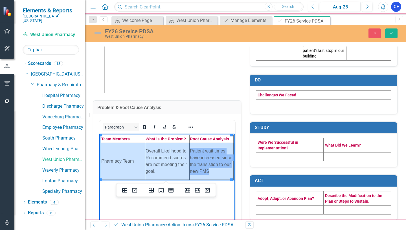
drag, startPoint x: 127, startPoint y: 162, endPoint x: 207, endPoint y: 158, distance: 79.7
click at [207, 158] on tr "Pharmacy Team Overall Likelihood to Recommend scores are not meeting their goal…" at bounding box center [167, 161] width 133 height 37
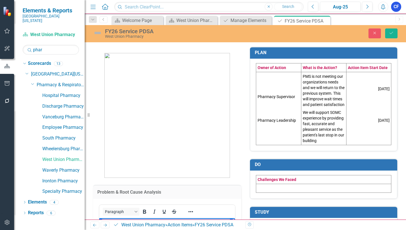
click at [275, 126] on td "Pharmacy Supervisor Pharmacy Leadership" at bounding box center [278, 108] width 45 height 73
click at [274, 126] on td "Pharmacy Supervisor Pharmacy Leadership" at bounding box center [278, 108] width 45 height 73
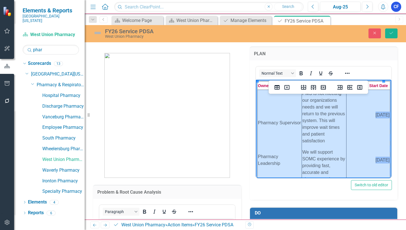
drag, startPoint x: 269, startPoint y: 151, endPoint x: 362, endPoint y: 144, distance: 93.0
click at [362, 144] on tr "Pharmacy Supervisor Pharmacy Leadership PMS is not meeting our organizations ne…" at bounding box center [323, 145] width 133 height 111
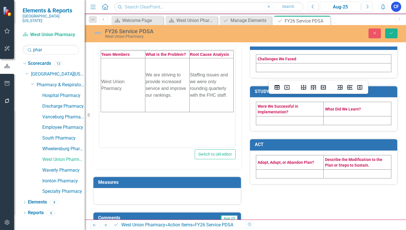
scroll to position [196, 0]
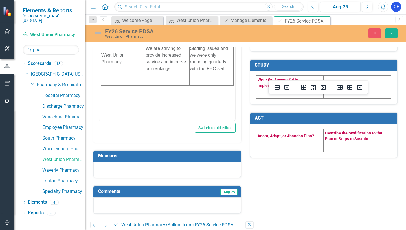
click at [209, 153] on h3 "Measures" at bounding box center [168, 155] width 140 height 5
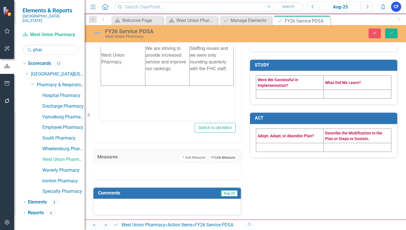
click at [217, 158] on button "Link Tag Link Measure" at bounding box center [223, 157] width 28 height 7
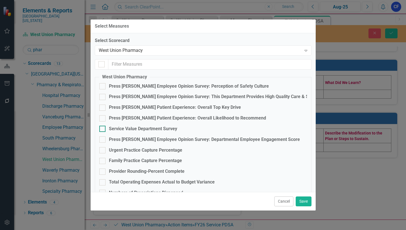
click at [104, 129] on div at bounding box center [102, 129] width 6 height 6
click at [103, 129] on input "Service Value Department Survey" at bounding box center [101, 128] width 4 height 4
checkbox input "true"
click at [302, 201] on button "Save" at bounding box center [304, 202] width 16 height 10
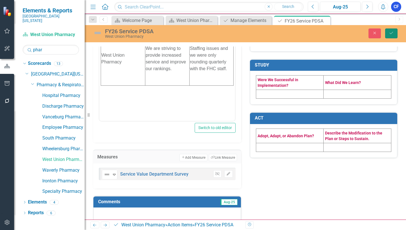
click at [394, 34] on button "Save" at bounding box center [391, 33] width 12 height 10
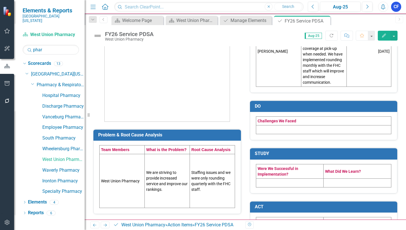
scroll to position [0, 0]
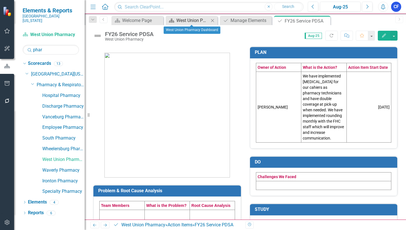
click at [202, 21] on div "West Union Pharmacy Dashboard" at bounding box center [192, 20] width 33 height 7
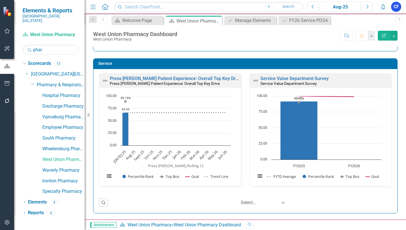
scroll to position [314, 0]
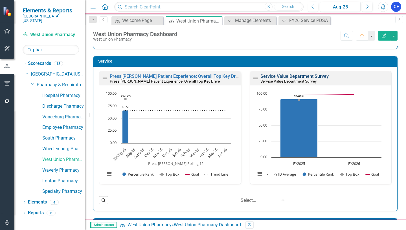
click at [300, 75] on link "Service Value Department Survey" at bounding box center [294, 76] width 68 height 5
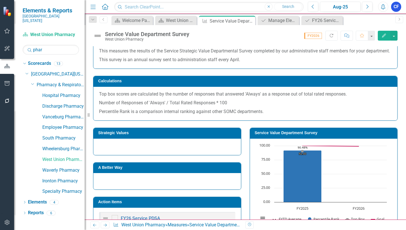
scroll to position [85, 0]
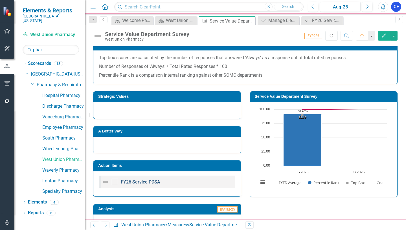
click at [140, 185] on link "FY26 Service PDSA" at bounding box center [140, 181] width 39 height 5
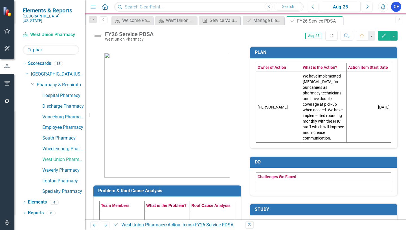
click at [0, 0] on icon "Close" at bounding box center [0, 0] width 0 height 0
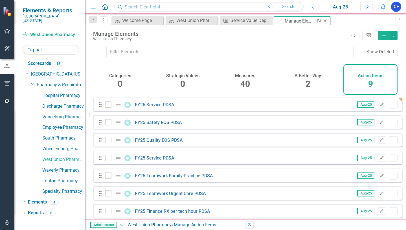
click at [326, 22] on icon "Close" at bounding box center [325, 21] width 6 height 5
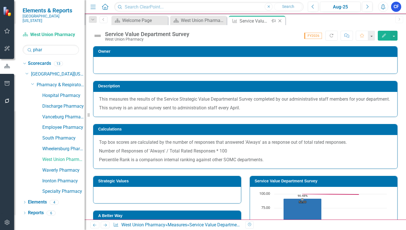
click at [280, 20] on icon "Close" at bounding box center [280, 21] width 6 height 5
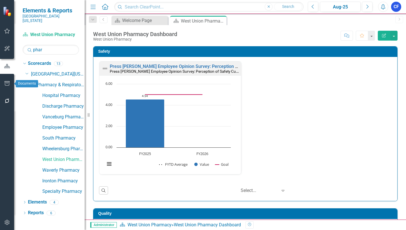
click at [7, 83] on icon "button" at bounding box center [7, 83] width 6 height 5
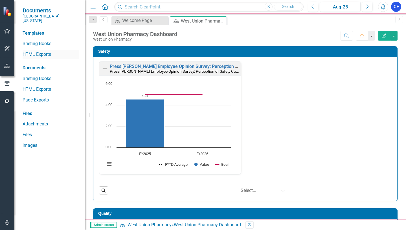
click at [41, 51] on link "HTML Exports" at bounding box center [51, 54] width 56 height 6
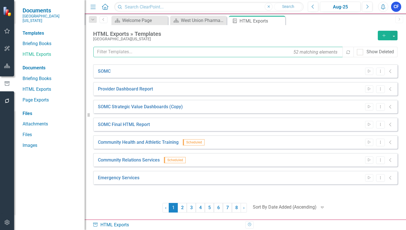
click at [127, 51] on input "text" at bounding box center [218, 52] width 250 height 10
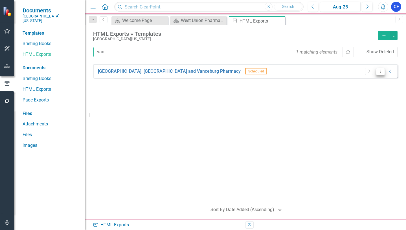
type input "van"
click at [382, 71] on icon "Dropdown Menu" at bounding box center [380, 71] width 5 height 4
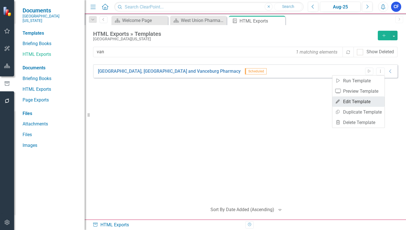
click at [362, 103] on link "Edit Edit Template" at bounding box center [358, 101] width 52 height 10
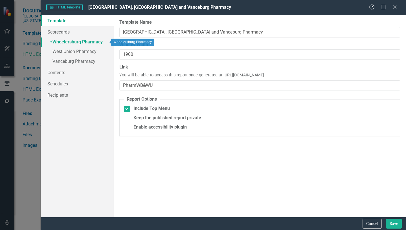
click at [86, 41] on link "» Wheelersburg Pharmacy" at bounding box center [77, 43] width 73 height 10
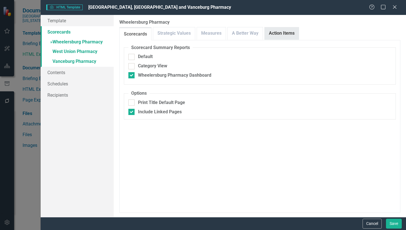
click at [277, 35] on link "Action Items" at bounding box center [282, 33] width 34 height 12
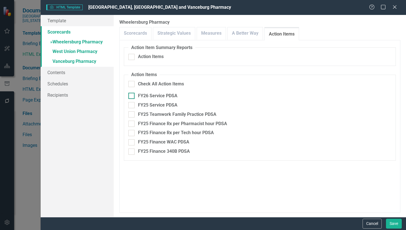
click at [131, 95] on input "FY26 Service PDSA" at bounding box center [130, 95] width 4 height 4
checkbox input "true"
click at [392, 223] on button "Save" at bounding box center [394, 224] width 16 height 10
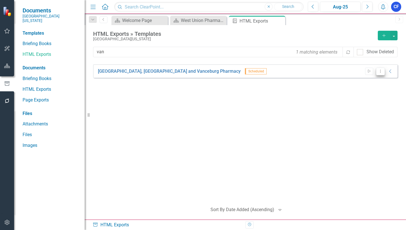
click at [380, 71] on icon "Dropdown Menu" at bounding box center [380, 71] width 5 height 4
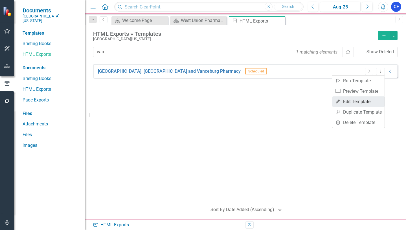
click at [364, 102] on link "Edit Edit Template" at bounding box center [358, 101] width 52 height 10
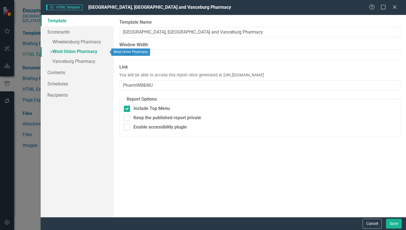
click at [68, 52] on link "» West Union Pharmacy" at bounding box center [77, 52] width 73 height 10
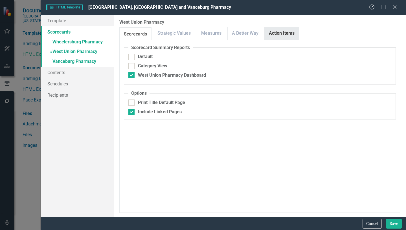
click at [282, 35] on link "Action Items" at bounding box center [282, 33] width 34 height 12
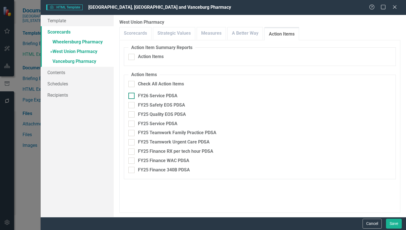
click at [132, 94] on div at bounding box center [131, 96] width 6 height 6
click at [132, 94] on input "FY26 Service PDSA" at bounding box center [130, 95] width 4 height 4
checkbox input "true"
click at [397, 223] on button "Save" at bounding box center [394, 224] width 16 height 10
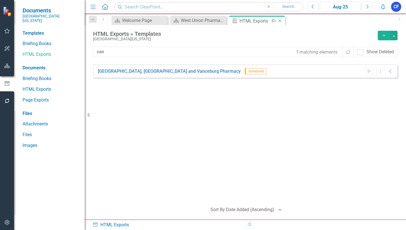
click at [280, 20] on icon "Close" at bounding box center [280, 21] width 6 height 5
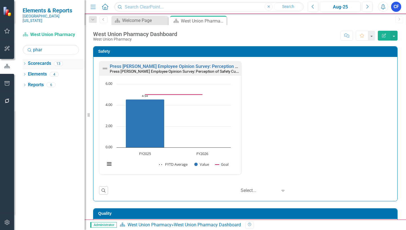
click at [26, 63] on icon "Dropdown" at bounding box center [25, 64] width 4 height 3
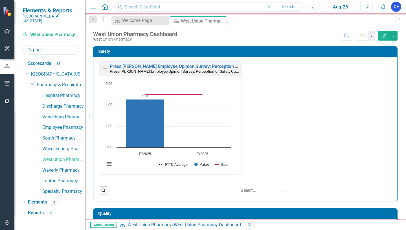
click at [69, 135] on link "South Pharmacy" at bounding box center [63, 138] width 42 height 6
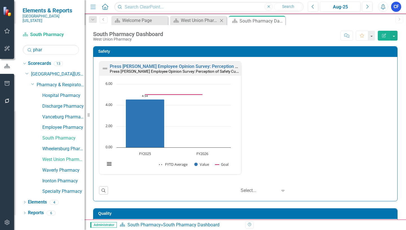
click at [222, 20] on icon "Close" at bounding box center [222, 20] width 6 height 5
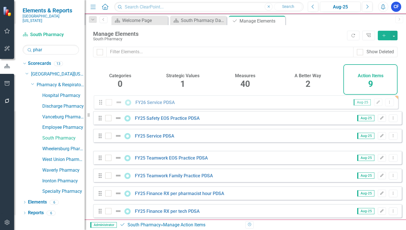
click at [99, 105] on div "Drag FY25 Safety EOS Practice PDSA Aug-25 Edit Dropdown Menu Drag FY25 Service …" at bounding box center [247, 176] width 309 height 156
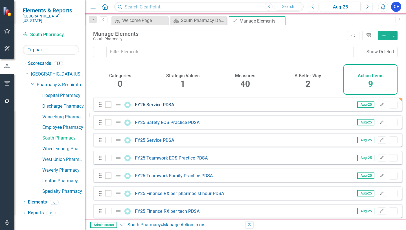
click at [153, 107] on link "FY26 Service PDSA" at bounding box center [154, 104] width 39 height 5
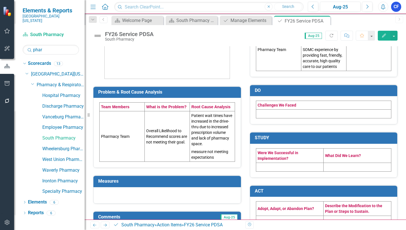
scroll to position [113, 0]
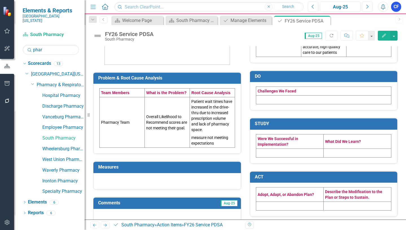
click at [114, 114] on td "Pharmacy Team" at bounding box center [122, 122] width 45 height 50
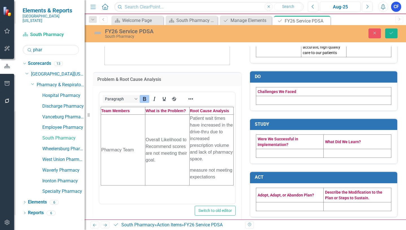
scroll to position [0, 0]
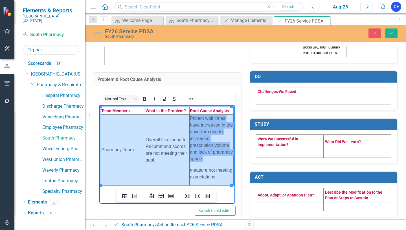
drag, startPoint x: 120, startPoint y: 141, endPoint x: 206, endPoint y: 136, distance: 85.3
click at [206, 136] on tr "Pharmacy Team Overall Likelihood to Recommend scores are not meeting their goal…" at bounding box center [167, 149] width 133 height 71
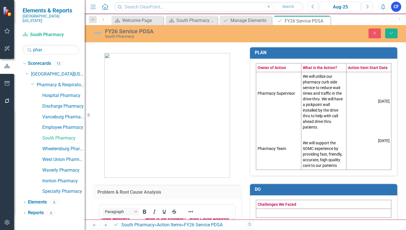
drag, startPoint x: 270, startPoint y: 126, endPoint x: 285, endPoint y: 123, distance: 15.2
click at [301, 124] on tr "Pharmacy Supervisor Pharmacy Team We will utilize our pharmacy curb side servic…" at bounding box center [323, 121] width 135 height 98
click at [282, 122] on p at bounding box center [278, 125] width 42 height 8
click at [282, 125] on p at bounding box center [278, 125] width 42 height 8
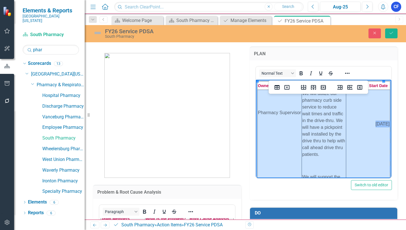
drag, startPoint x: 286, startPoint y: 129, endPoint x: 360, endPoint y: 126, distance: 74.5
click at [360, 126] on tr "Pharmacy Supervisor Pharmacy Team We will utilize our pharmacy curb side servic…" at bounding box center [323, 154] width 133 height 129
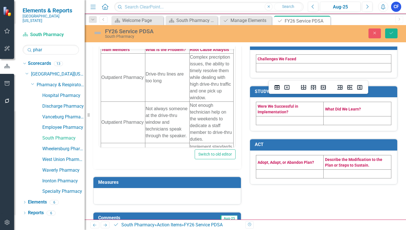
scroll to position [196, 0]
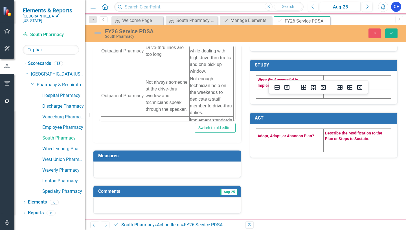
click at [181, 155] on h3 "Measures" at bounding box center [168, 155] width 140 height 5
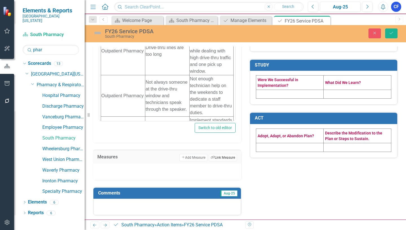
click at [216, 157] on button "Link Tag Link Measure" at bounding box center [223, 157] width 28 height 7
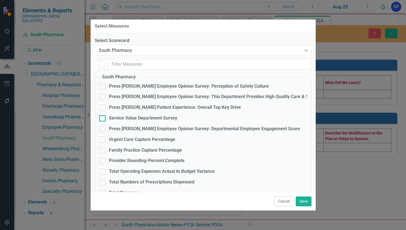
click at [100, 118] on input "Service Value Department Survey" at bounding box center [101, 117] width 4 height 4
checkbox input "true"
click at [305, 203] on button "Save" at bounding box center [304, 202] width 16 height 10
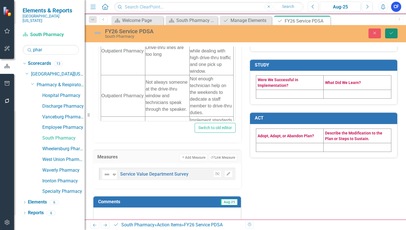
click at [390, 35] on icon "Save" at bounding box center [391, 33] width 5 height 4
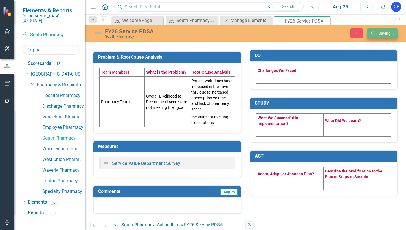
scroll to position [134, 0]
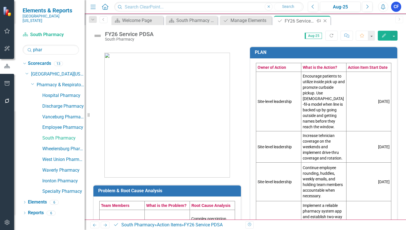
click at [323, 22] on icon "Close" at bounding box center [325, 21] width 6 height 5
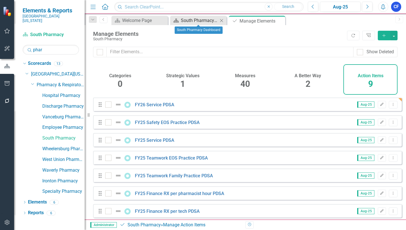
click at [203, 21] on div "South Pharmacy Dashboard" at bounding box center [199, 20] width 37 height 7
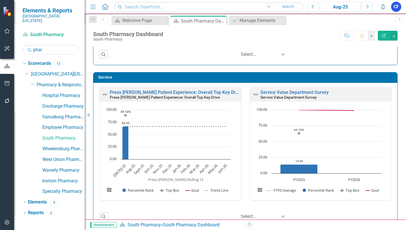
scroll to position [310, 0]
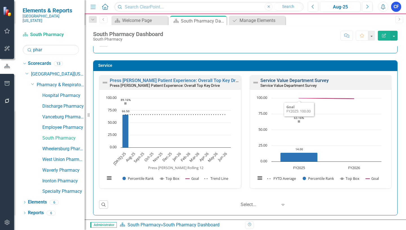
click at [299, 82] on link "Service Value Department Survey" at bounding box center [294, 80] width 68 height 5
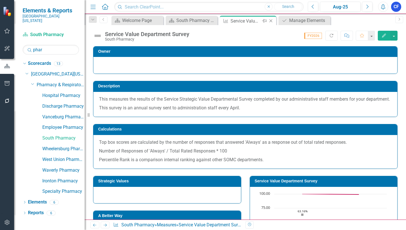
click at [272, 22] on icon "Close" at bounding box center [271, 21] width 6 height 5
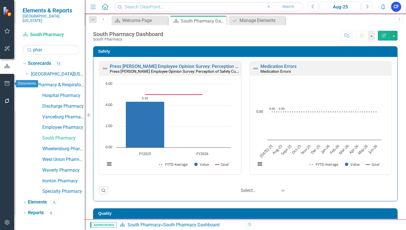
click at [7, 83] on icon "button" at bounding box center [7, 83] width 6 height 5
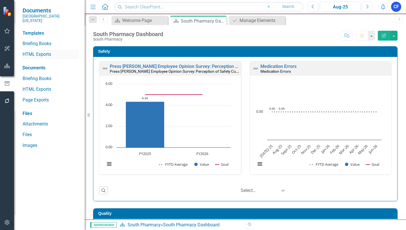
click at [44, 51] on link "HTML Exports" at bounding box center [51, 54] width 56 height 6
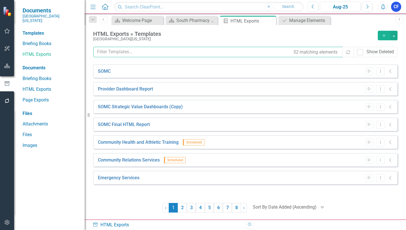
click at [122, 54] on input "text" at bounding box center [218, 52] width 250 height 10
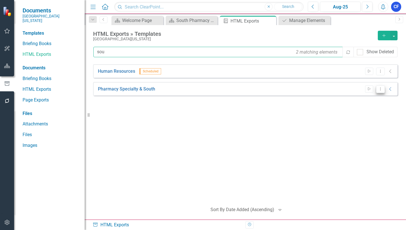
type input "sou"
click at [381, 89] on icon "Dropdown Menu" at bounding box center [380, 89] width 5 height 4
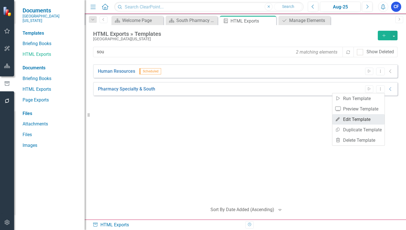
click at [358, 120] on link "Edit Edit Template" at bounding box center [358, 119] width 52 height 10
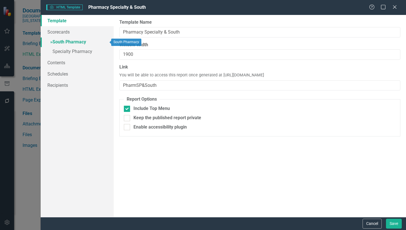
click at [80, 43] on link "» South Pharmacy" at bounding box center [77, 43] width 73 height 10
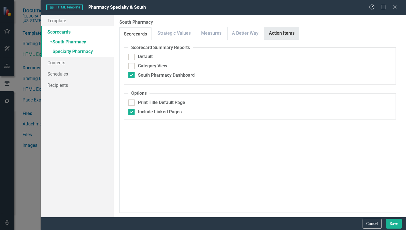
click at [282, 31] on link "Action Items" at bounding box center [282, 33] width 34 height 12
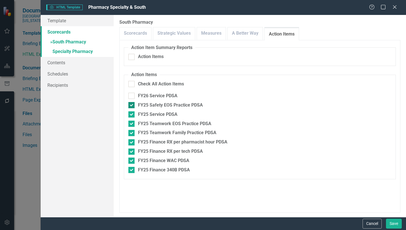
drag, startPoint x: 131, startPoint y: 103, endPoint x: 132, endPoint y: 108, distance: 4.7
click at [132, 104] on div at bounding box center [131, 105] width 6 height 6
click at [132, 104] on input "FY25 Safety EOS Practice PDSA" at bounding box center [130, 104] width 4 height 4
checkbox input "false"
drag, startPoint x: 129, startPoint y: 113, endPoint x: 130, endPoint y: 120, distance: 6.5
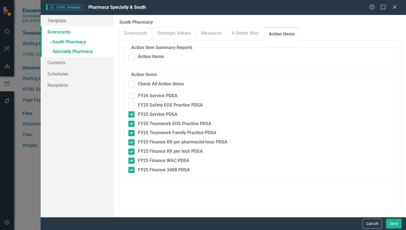
click at [129, 113] on input "FY25 Service PDSA" at bounding box center [130, 113] width 4 height 4
checkbox input "false"
drag, startPoint x: 130, startPoint y: 122, endPoint x: 131, endPoint y: 129, distance: 6.2
click at [130, 124] on input "FY25 Teamwork EOS Practice PDSA" at bounding box center [130, 123] width 4 height 4
checkbox input "false"
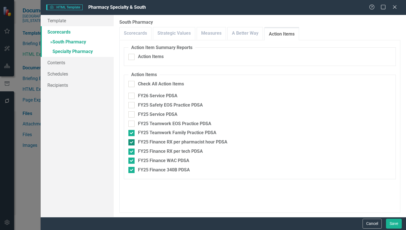
drag, startPoint x: 131, startPoint y: 132, endPoint x: 131, endPoint y: 140, distance: 7.3
click at [130, 133] on input "FY25 Teamwork Family Practice PDSA" at bounding box center [130, 132] width 4 height 4
checkbox input "false"
drag, startPoint x: 129, startPoint y: 143, endPoint x: 130, endPoint y: 147, distance: 3.5
click at [129, 144] on div at bounding box center [131, 142] width 6 height 6
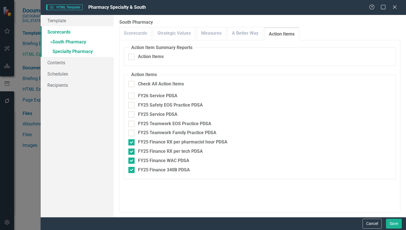
click at [129, 143] on input "FY25 Finance RX per pharmacist hour PDSA" at bounding box center [130, 141] width 4 height 4
checkbox input "false"
click at [131, 153] on div at bounding box center [131, 152] width 6 height 6
click at [131, 152] on input "FY25 Finance RX per tech PDSA" at bounding box center [130, 151] width 4 height 4
checkbox input "false"
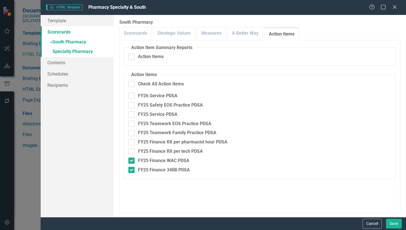
drag, startPoint x: 132, startPoint y: 159, endPoint x: 132, endPoint y: 165, distance: 5.9
click at [131, 160] on input "FY25 Finance WAC PDSA" at bounding box center [130, 160] width 4 height 4
checkbox input "false"
click at [131, 172] on div at bounding box center [131, 170] width 6 height 6
click at [131, 171] on input "FY25 Finance 340B PDSA" at bounding box center [130, 169] width 4 height 4
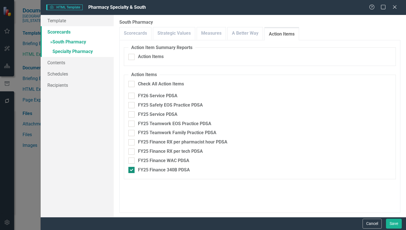
checkbox input "false"
click at [131, 95] on input "FY26 Service PDSA" at bounding box center [130, 95] width 4 height 4
checkbox input "true"
click at [393, 226] on button "Save" at bounding box center [394, 224] width 16 height 10
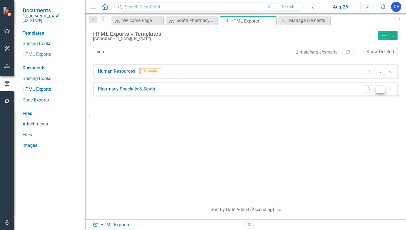
click at [380, 89] on icon "Dropdown Menu" at bounding box center [380, 89] width 5 height 4
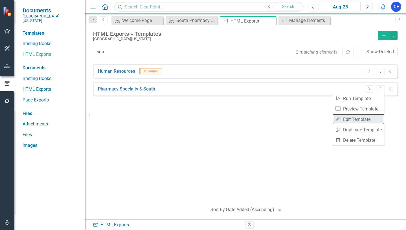
click at [356, 120] on link "Edit Edit Template" at bounding box center [358, 119] width 52 height 10
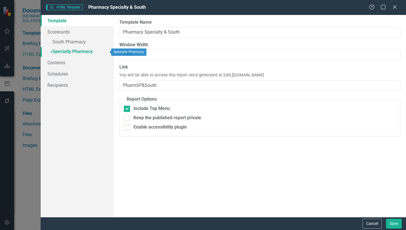
click at [66, 52] on link "» Specialty Pharmacy" at bounding box center [77, 52] width 73 height 10
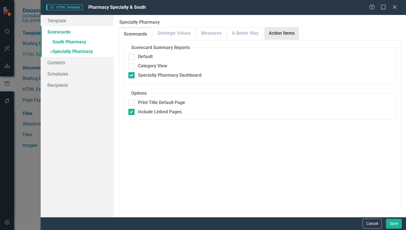
click at [287, 36] on link "Action Items" at bounding box center [282, 33] width 34 height 12
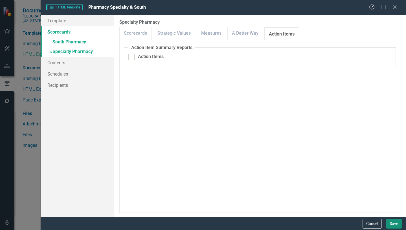
click at [393, 224] on button "Save" at bounding box center [394, 224] width 16 height 10
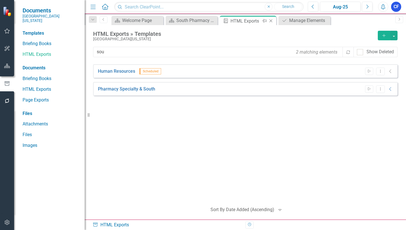
click at [270, 21] on icon "Close" at bounding box center [271, 21] width 6 height 5
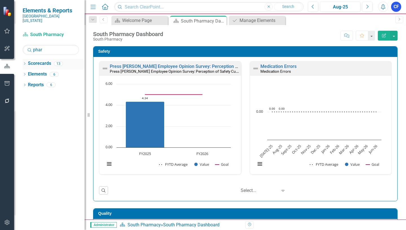
click at [25, 63] on icon "Dropdown" at bounding box center [25, 64] width 4 height 3
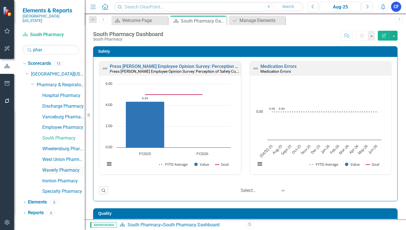
click at [55, 167] on link "Waverly Pharmacy" at bounding box center [63, 170] width 42 height 6
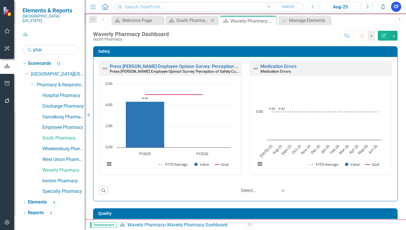
click at [210, 20] on icon "Close" at bounding box center [213, 20] width 6 height 5
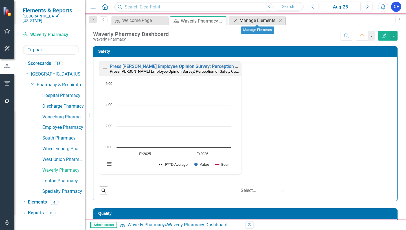
click at [257, 21] on div "Manage Elements" at bounding box center [257, 20] width 37 height 7
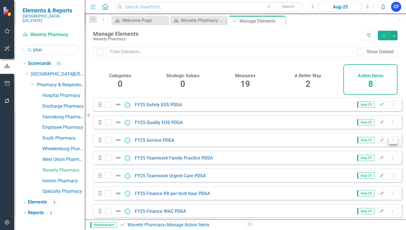
click at [391, 142] on icon "Dropdown Menu" at bounding box center [393, 140] width 5 height 4
click at [374, 174] on link "Copy Duplicate Action Item" at bounding box center [365, 174] width 56 height 10
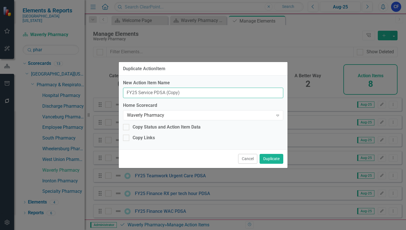
drag, startPoint x: 183, startPoint y: 92, endPoint x: 165, endPoint y: 96, distance: 18.4
click at [165, 96] on input "FY25 Service PDSA (Copy)" at bounding box center [203, 93] width 160 height 10
click at [137, 92] on input "FY25 Service PDSA" at bounding box center [203, 93] width 160 height 10
type input "FY26 Service PDSA"
click at [275, 159] on button "Duplicate" at bounding box center [271, 159] width 24 height 10
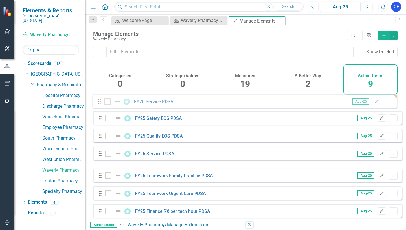
drag, startPoint x: 99, startPoint y: 164, endPoint x: 98, endPoint y: 103, distance: 60.6
click at [98, 103] on div "Drag FY25 Safety EOS PDSA Aug-25 Edit Dropdown Menu Drag FY25 Quality EOS PDSA …" at bounding box center [247, 176] width 309 height 156
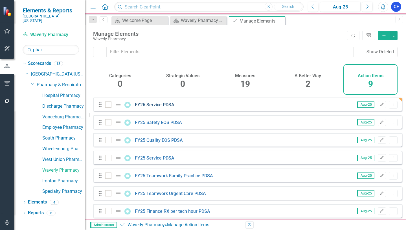
click at [164, 107] on link "FY26 Service PDSA" at bounding box center [154, 104] width 39 height 5
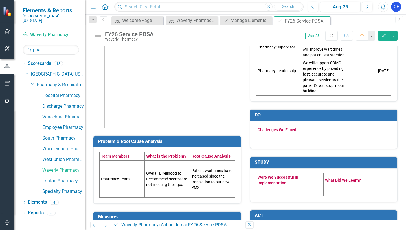
scroll to position [56, 0]
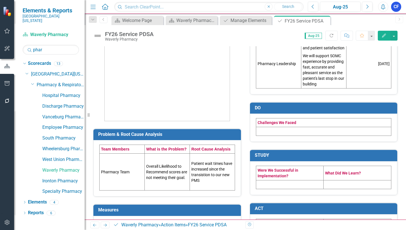
click at [124, 172] on td "Pharmacy Team" at bounding box center [122, 172] width 45 height 37
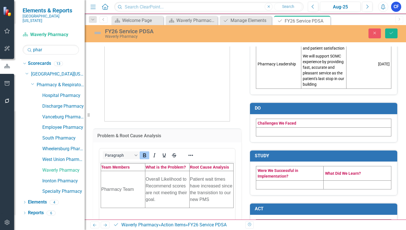
scroll to position [0, 0]
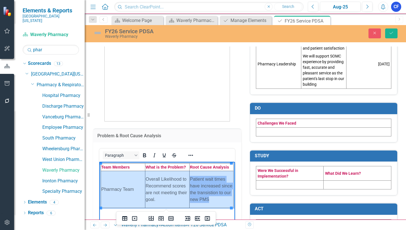
drag, startPoint x: 123, startPoint y: 181, endPoint x: 204, endPoint y: 184, distance: 81.5
click at [204, 184] on tr "Pharmacy Team Overall Likelihood to Recommend scores are not meeting their goal…" at bounding box center [167, 189] width 133 height 37
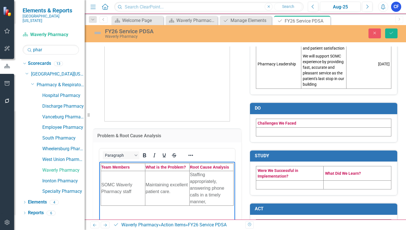
click at [270, 84] on td "Pharmacy Supervisor Pharmacy Leadership" at bounding box center [278, 52] width 45 height 73
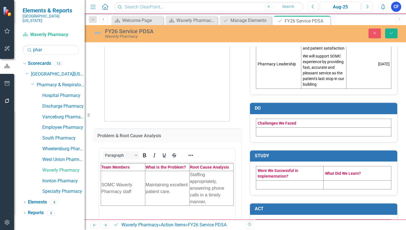
click at [270, 84] on td "Pharmacy Supervisor Pharmacy Leadership" at bounding box center [278, 52] width 45 height 73
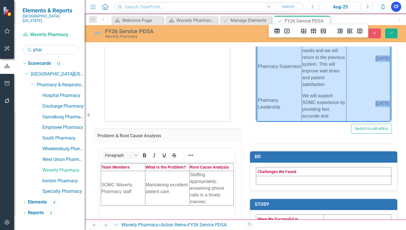
drag, startPoint x: 288, startPoint y: 89, endPoint x: 357, endPoint y: 85, distance: 68.9
click at [357, 85] on tr "Pharmacy Supervisor Pharmacy Leadership PMS is not meeting our organizations ne…" at bounding box center [323, 88] width 133 height 111
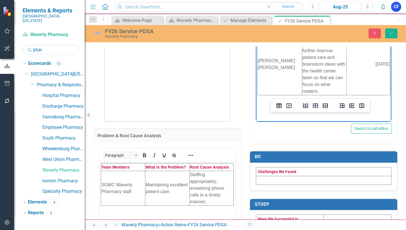
click at [393, 105] on div "PLAN Paragraph Switch to old editor" at bounding box center [323, 63] width 157 height 160
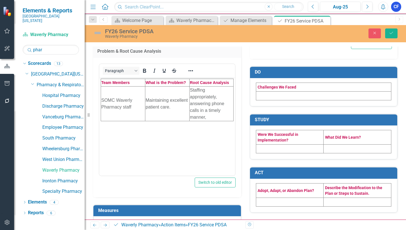
scroll to position [196, 0]
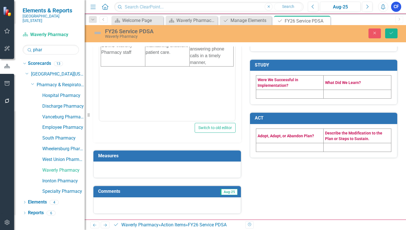
click at [235, 155] on h3 "Measures" at bounding box center [168, 155] width 140 height 5
click at [219, 157] on h3 "Measures" at bounding box center [168, 155] width 140 height 5
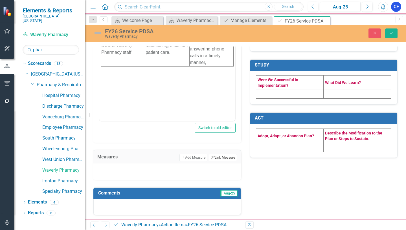
click at [225, 158] on button "Link Tag Link Measure" at bounding box center [223, 157] width 28 height 7
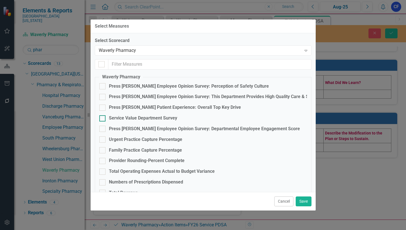
click at [102, 117] on input "Service Value Department Survey" at bounding box center [101, 117] width 4 height 4
checkbox input "true"
click at [307, 203] on button "Save" at bounding box center [304, 202] width 16 height 10
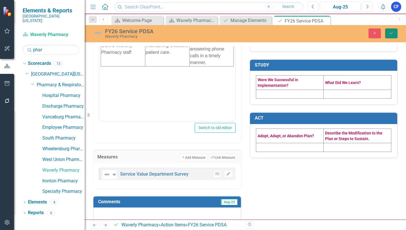
click at [393, 34] on icon "Save" at bounding box center [391, 33] width 5 height 4
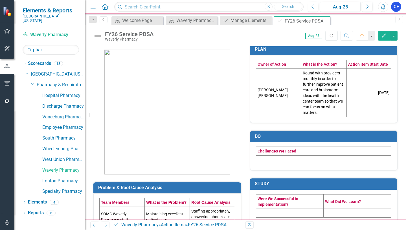
scroll to position [0, 0]
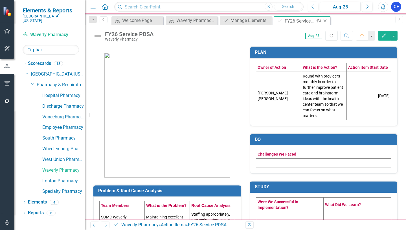
click at [325, 21] on icon at bounding box center [324, 20] width 3 height 3
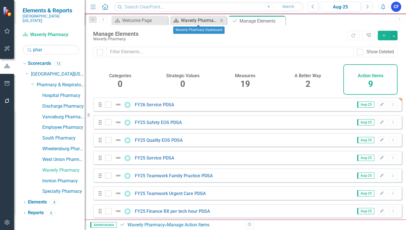
click at [201, 21] on div "Waverly Pharmacy Dashboard" at bounding box center [199, 20] width 37 height 7
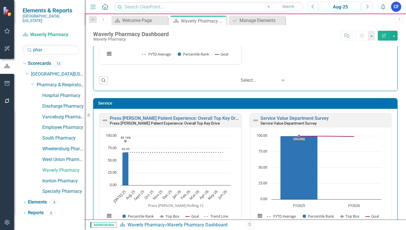
scroll to position [282, 0]
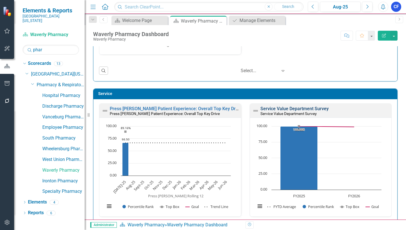
click at [290, 110] on link "Service Value Department Survey" at bounding box center [294, 108] width 68 height 5
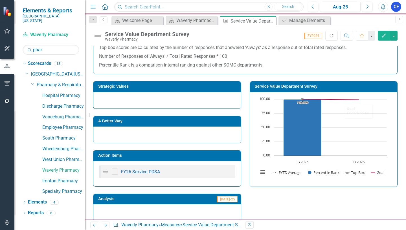
scroll to position [85, 0]
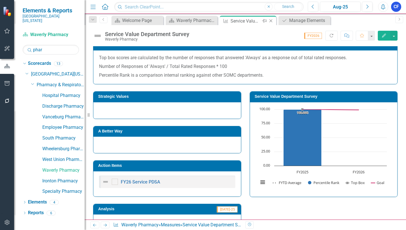
click at [271, 21] on icon at bounding box center [270, 20] width 3 height 3
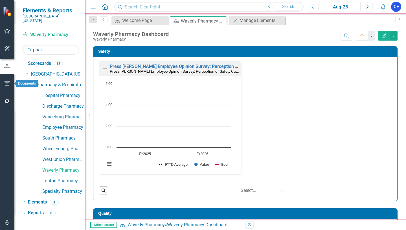
click at [6, 83] on icon "button" at bounding box center [7, 83] width 6 height 5
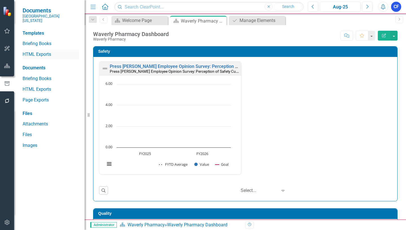
click at [39, 52] on link "HTML Exports" at bounding box center [51, 54] width 56 height 6
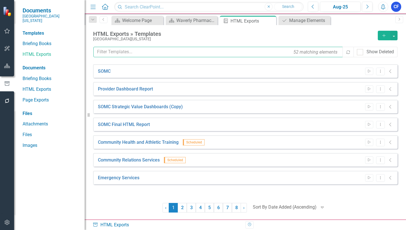
click at [132, 53] on input "text" at bounding box center [218, 52] width 250 height 10
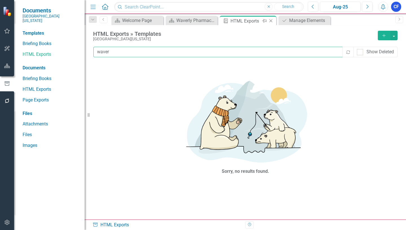
type input "waver"
drag, startPoint x: 270, startPoint y: 21, endPoint x: 215, endPoint y: 6, distance: 57.0
click at [0, 0] on icon "Close" at bounding box center [0, 0] width 0 height 0
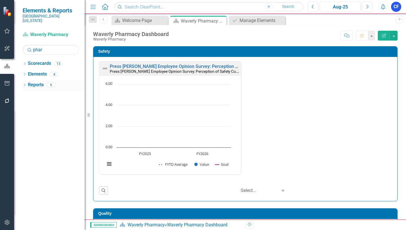
click at [35, 82] on link "Reports" at bounding box center [36, 85] width 16 height 6
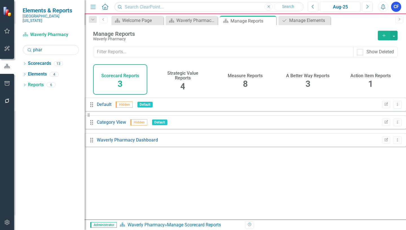
click at [375, 76] on h4 "Action Item Reports" at bounding box center [370, 75] width 40 height 5
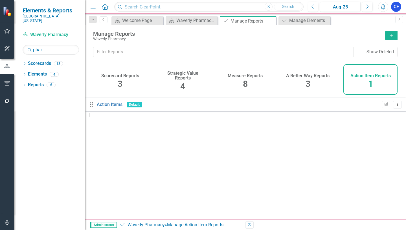
click at [373, 77] on h4 "Action Item Reports" at bounding box center [370, 75] width 40 height 5
click at [271, 19] on icon "Close" at bounding box center [271, 21] width 6 height 5
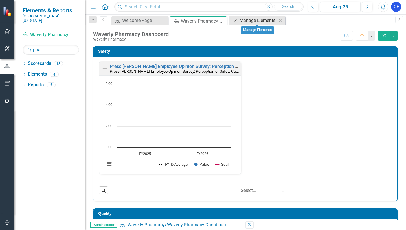
click at [256, 23] on div "Manage Elements" at bounding box center [257, 20] width 37 height 7
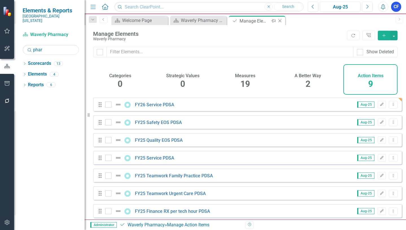
click at [279, 22] on icon "Close" at bounding box center [280, 21] width 6 height 5
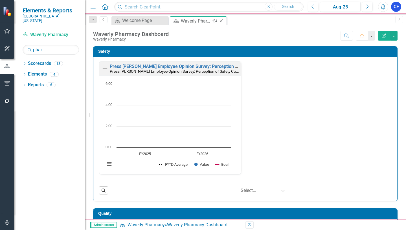
click at [223, 21] on icon "Close" at bounding box center [221, 21] width 6 height 5
